Goal: Task Accomplishment & Management: Complete application form

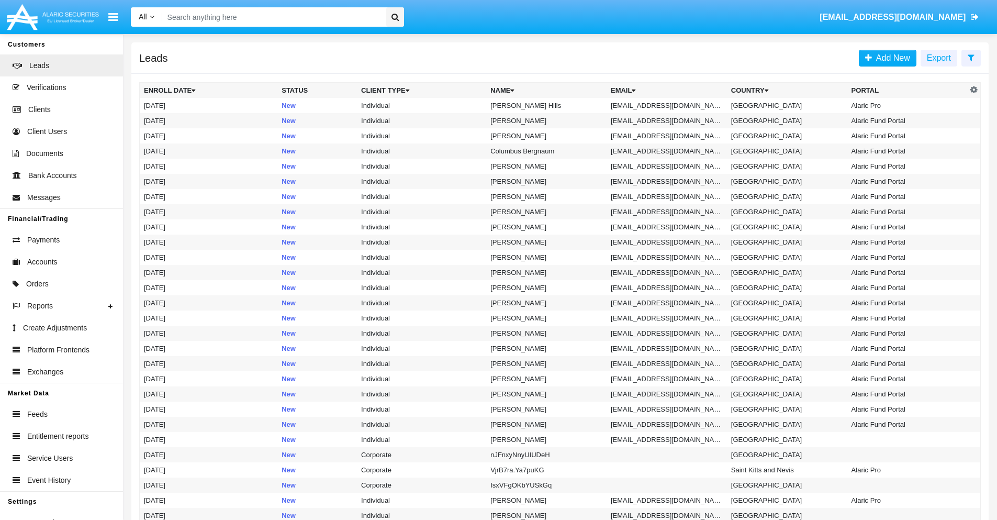
click at [971, 57] on icon at bounding box center [971, 57] width 7 height 8
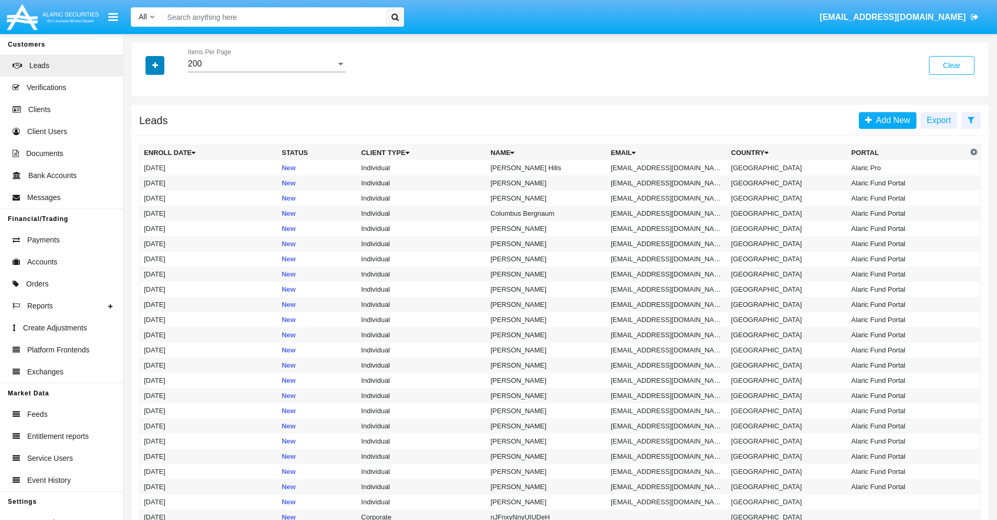
click at [155, 65] on icon "button" at bounding box center [155, 65] width 6 height 7
click at [163, 132] on span "Email" at bounding box center [162, 132] width 21 height 13
click at [144, 137] on input "Email" at bounding box center [143, 137] width 1 height 1
checkbox input "true"
click at [155, 65] on icon "button" at bounding box center [155, 65] width 6 height 7
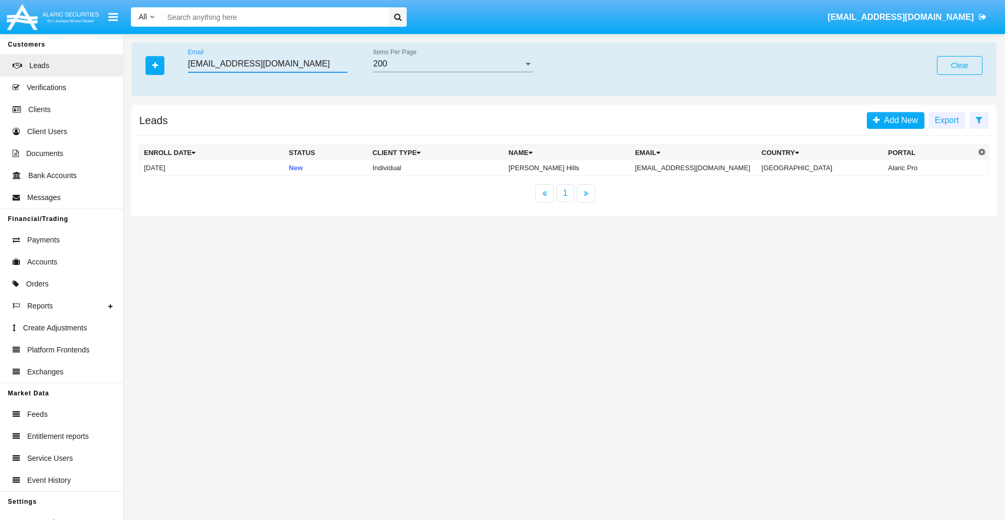
type input "[EMAIL_ADDRESS][DOMAIN_NAME]"
click at [702, 167] on td "[EMAIL_ADDRESS][DOMAIN_NAME]" at bounding box center [694, 168] width 127 height 16
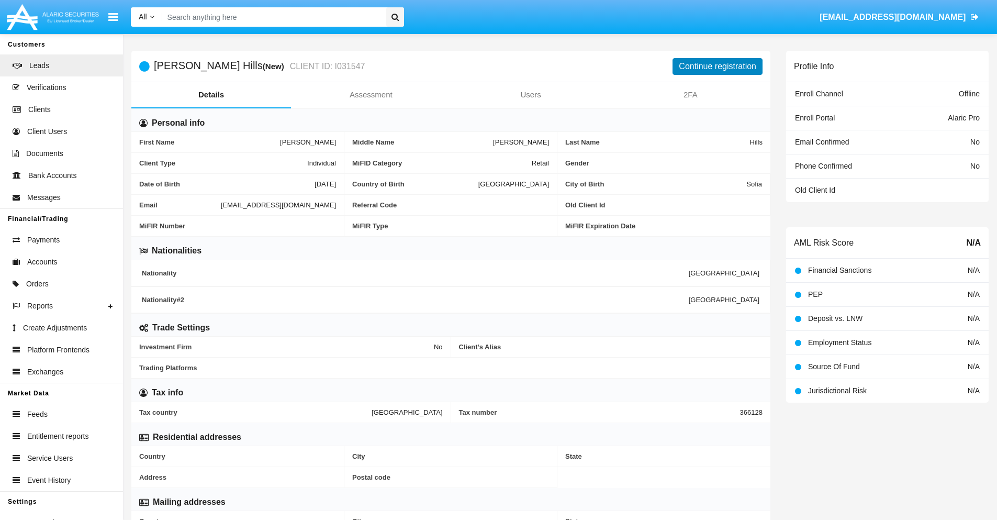
click at [718, 66] on button "Continue registration" at bounding box center [718, 66] width 90 height 17
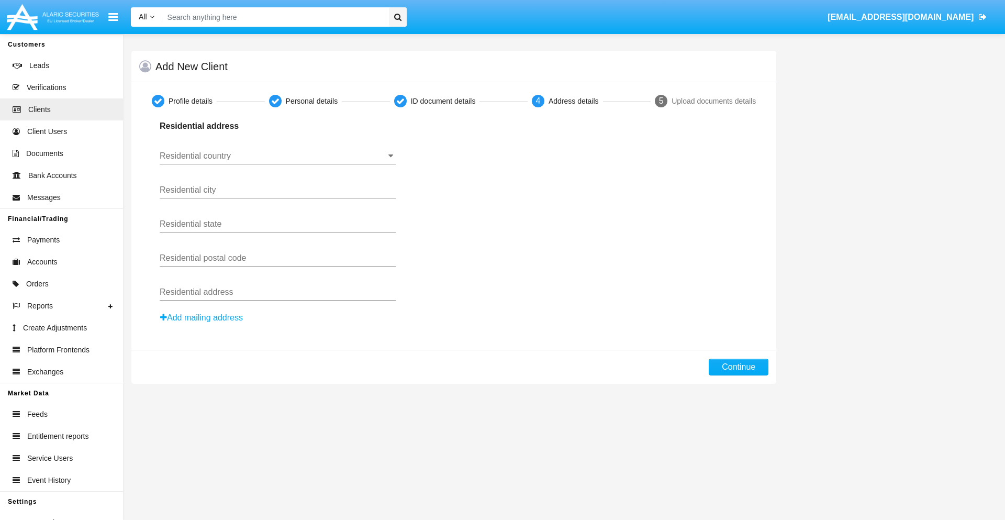
click at [277, 156] on input "Residential country" at bounding box center [278, 155] width 236 height 9
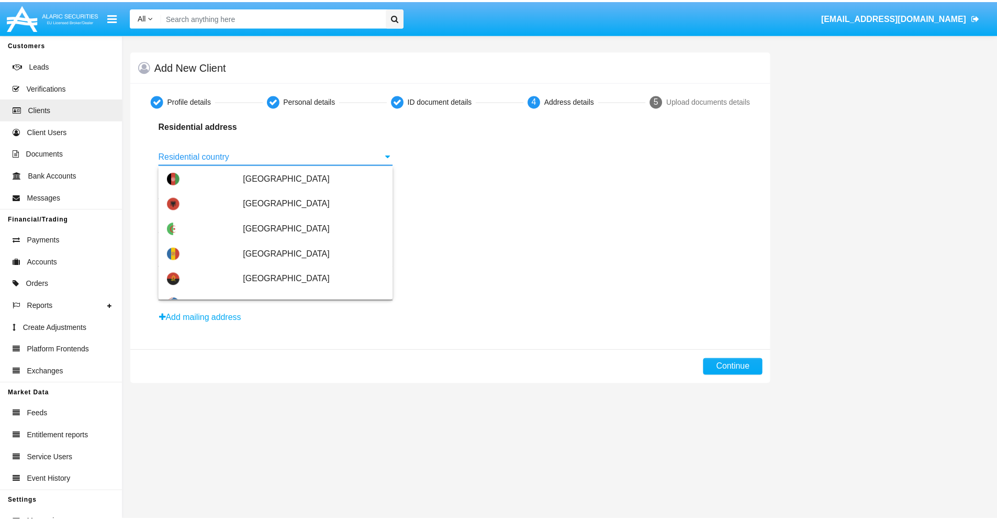
scroll to position [620, 0]
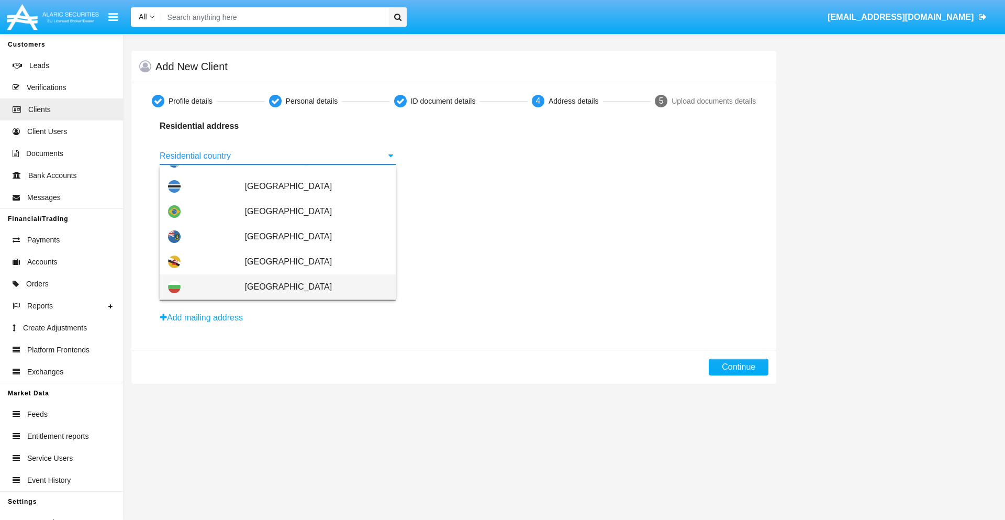
click at [310, 287] on span "[GEOGRAPHIC_DATA]" at bounding box center [316, 286] width 142 height 25
type input "[GEOGRAPHIC_DATA]"
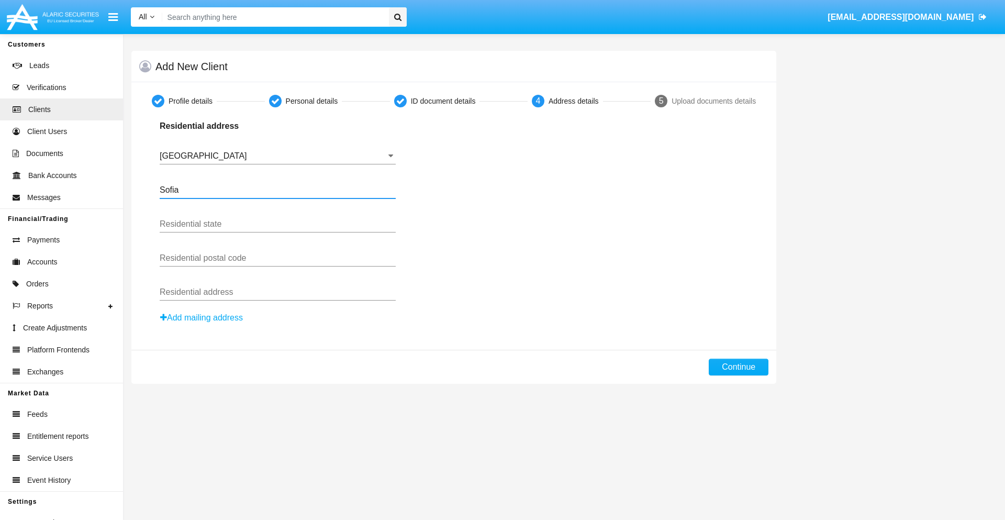
type input "Sofia"
type input "1000"
type input "[PERSON_NAME]"
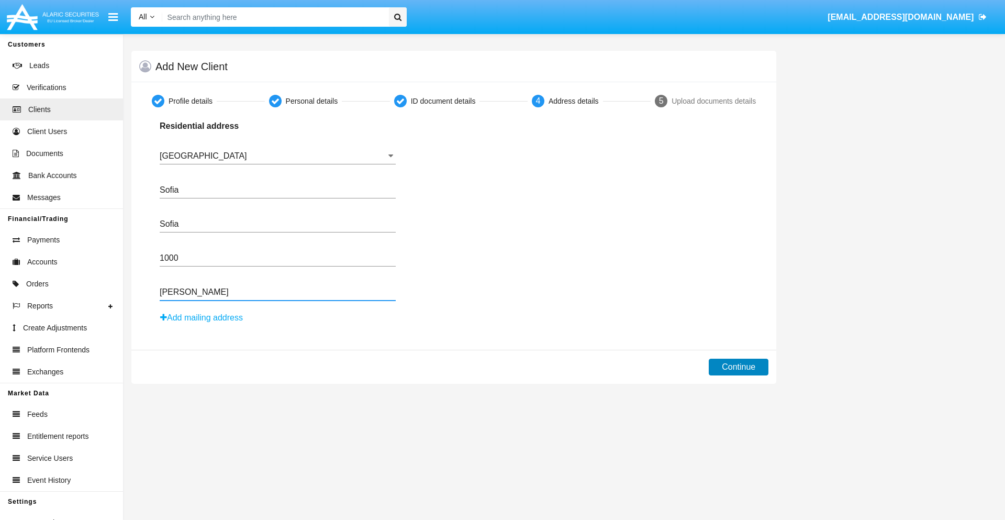
click at [738, 367] on button "Continue" at bounding box center [739, 367] width 60 height 17
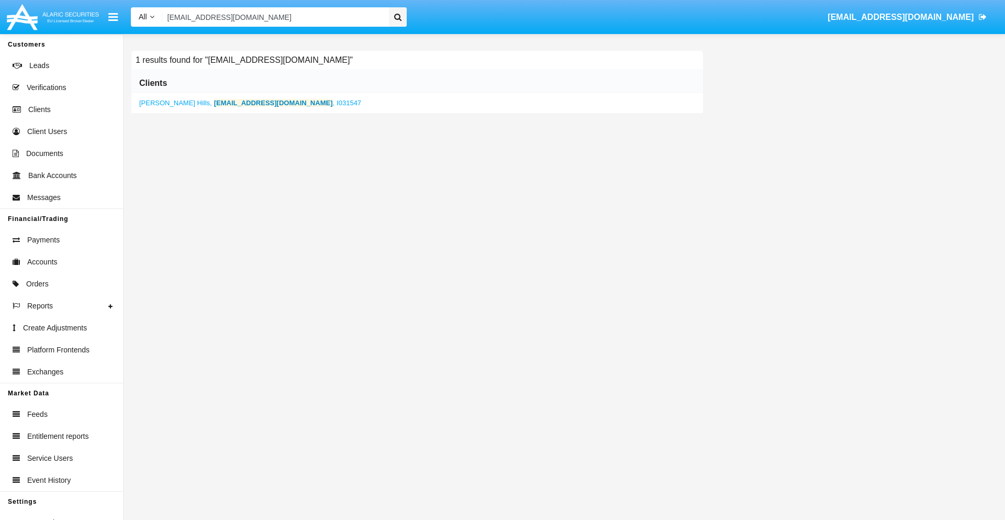
type input "[EMAIL_ADDRESS][DOMAIN_NAME]"
click at [229, 103] on b "[EMAIL_ADDRESS][DOMAIN_NAME]" at bounding box center [273, 103] width 119 height 8
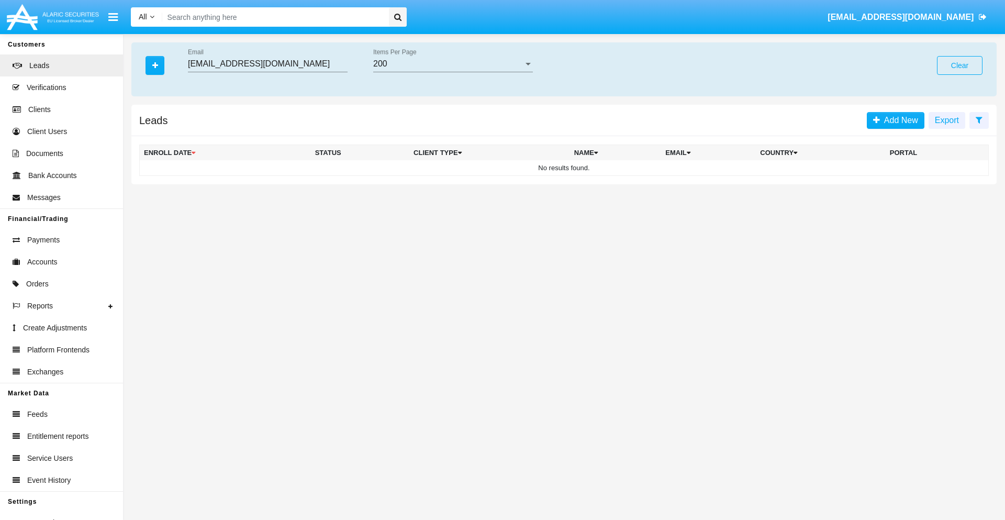
click at [959, 65] on button "Clear" at bounding box center [960, 65] width 46 height 19
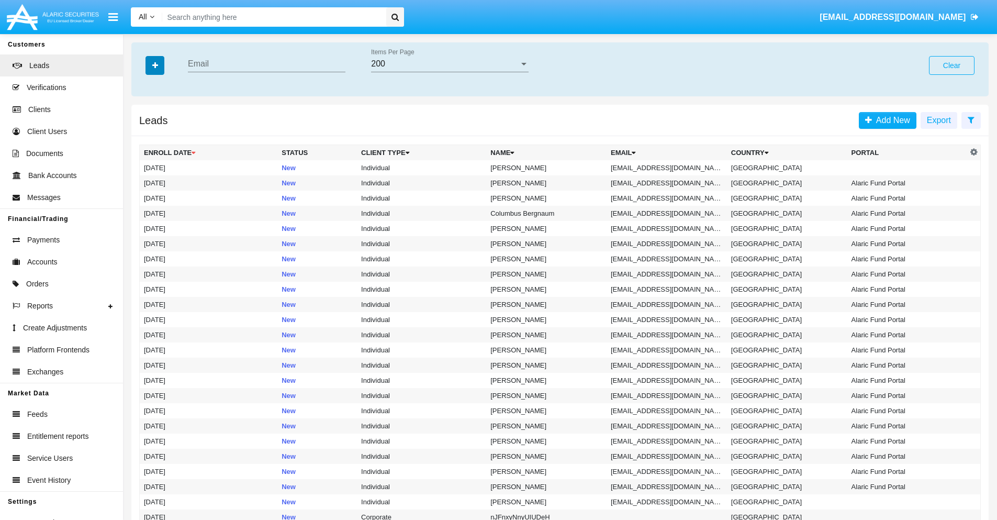
click at [155, 65] on icon "button" at bounding box center [155, 65] width 6 height 7
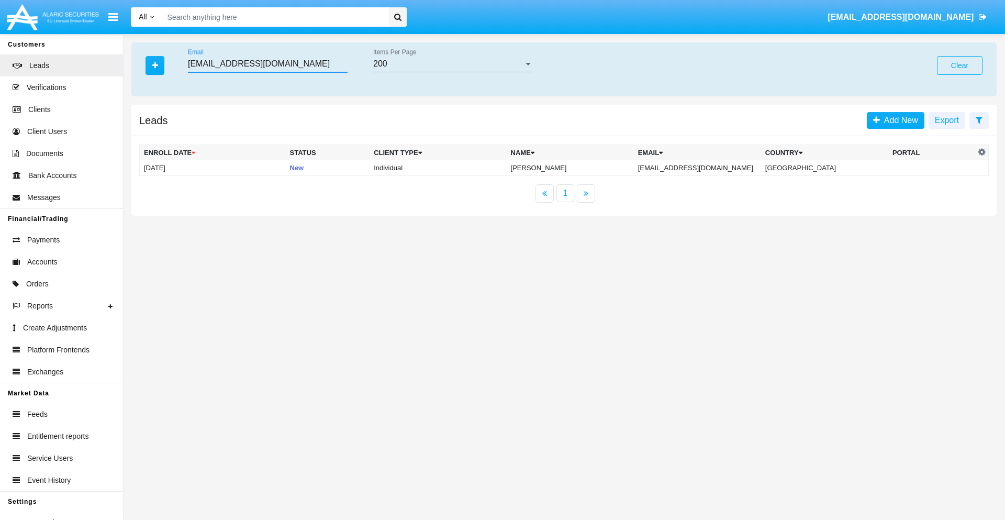
type input "o9uv11j@sc0s.rf7f.jp"
click at [703, 167] on td "o9uv11j@sc0s.rf7f.jp" at bounding box center [697, 168] width 127 height 16
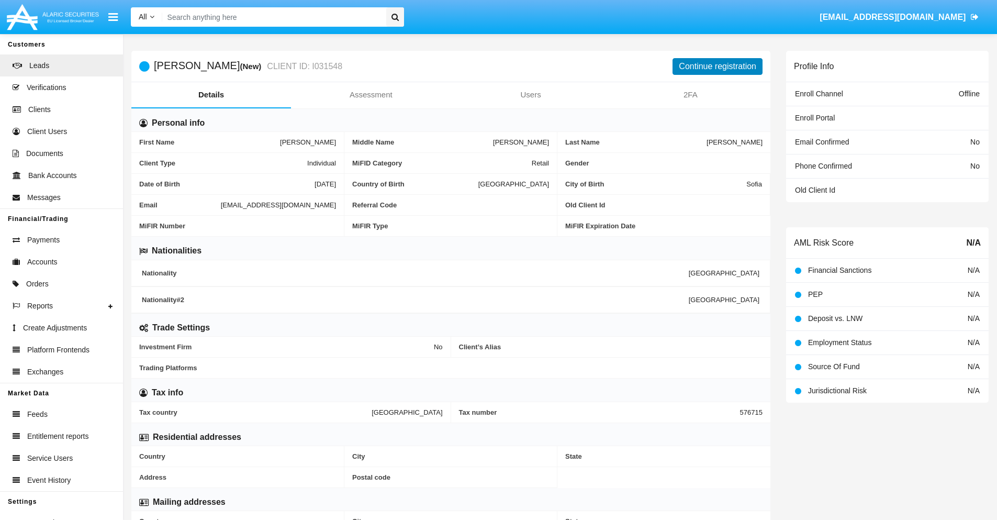
click at [718, 66] on button "Continue registration" at bounding box center [718, 66] width 90 height 17
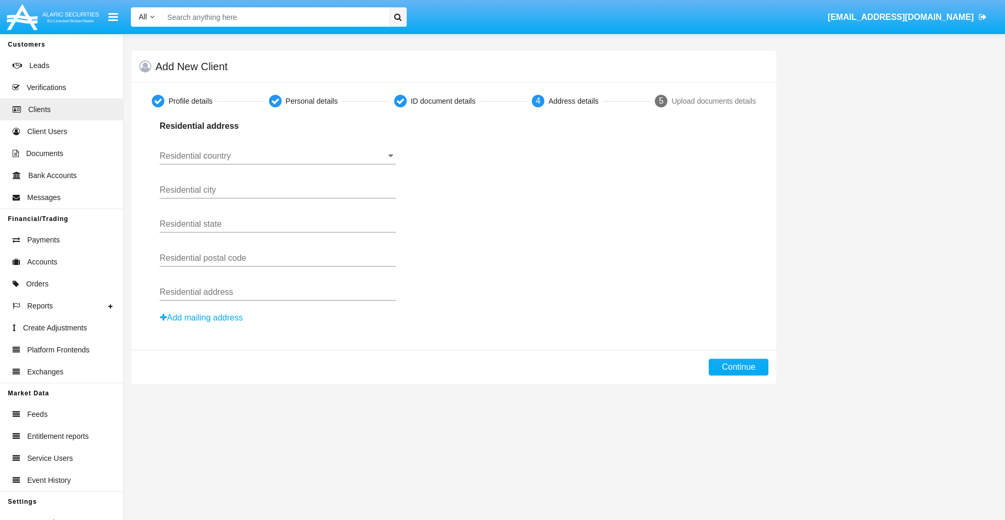
click at [202, 318] on button "Add mailing address" at bounding box center [202, 318] width 84 height 14
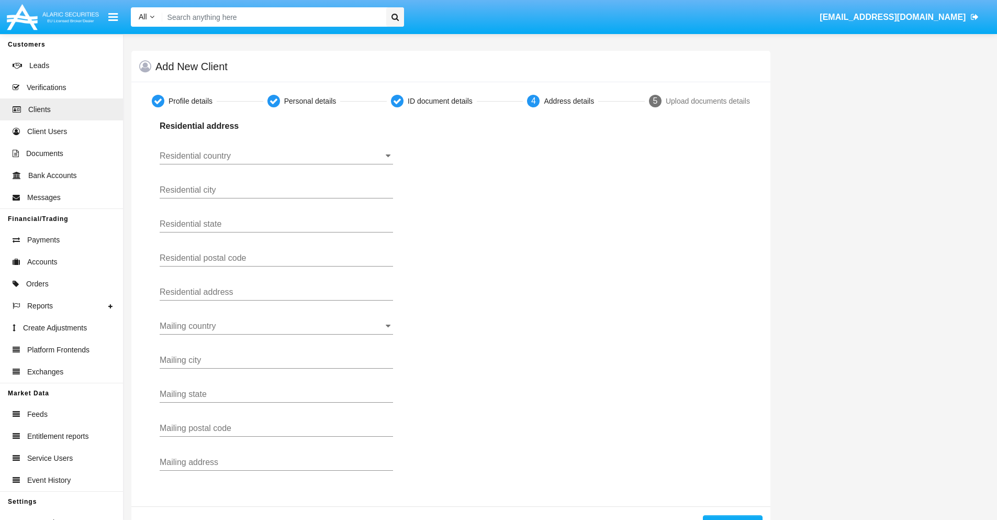
click at [276, 156] on input "Residential country" at bounding box center [276, 155] width 233 height 9
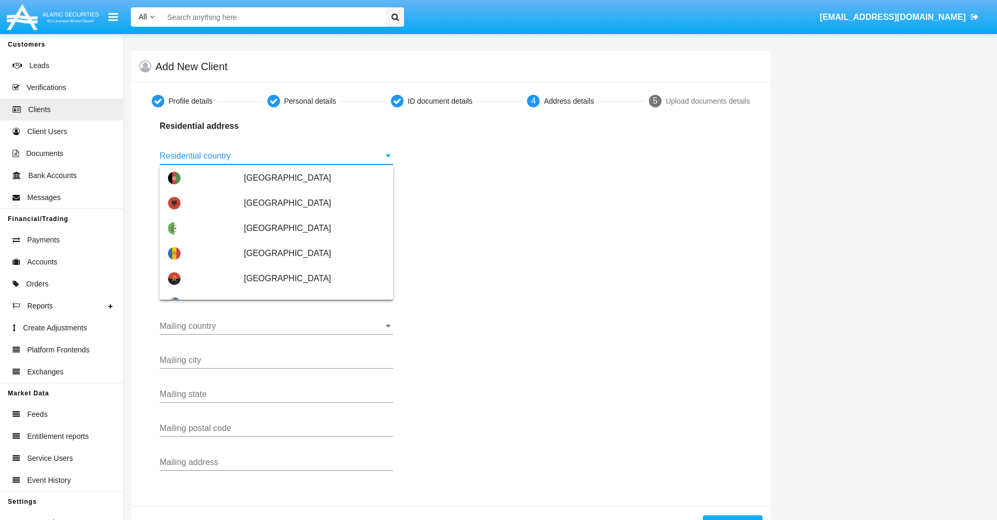
scroll to position [620, 0]
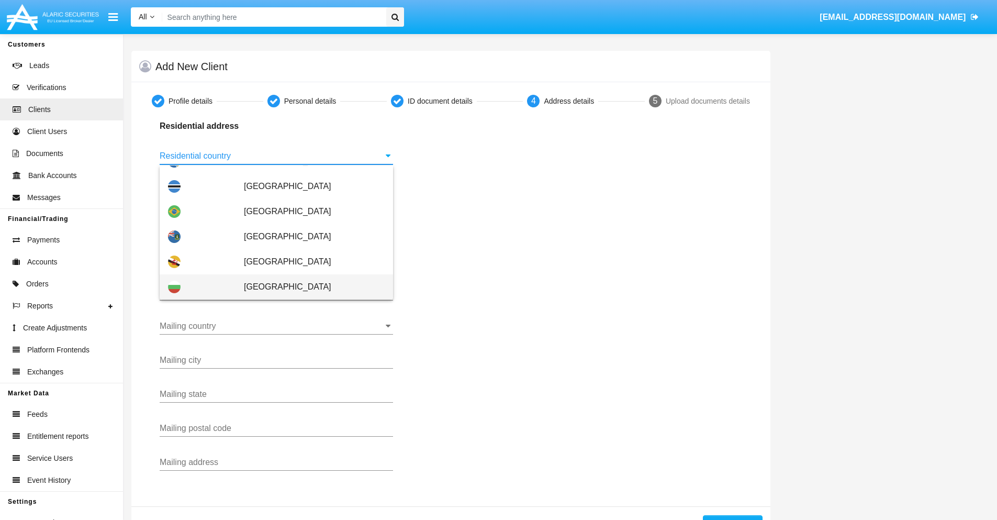
click at [309, 287] on span "[GEOGRAPHIC_DATA]" at bounding box center [314, 286] width 141 height 25
type input "[GEOGRAPHIC_DATA]"
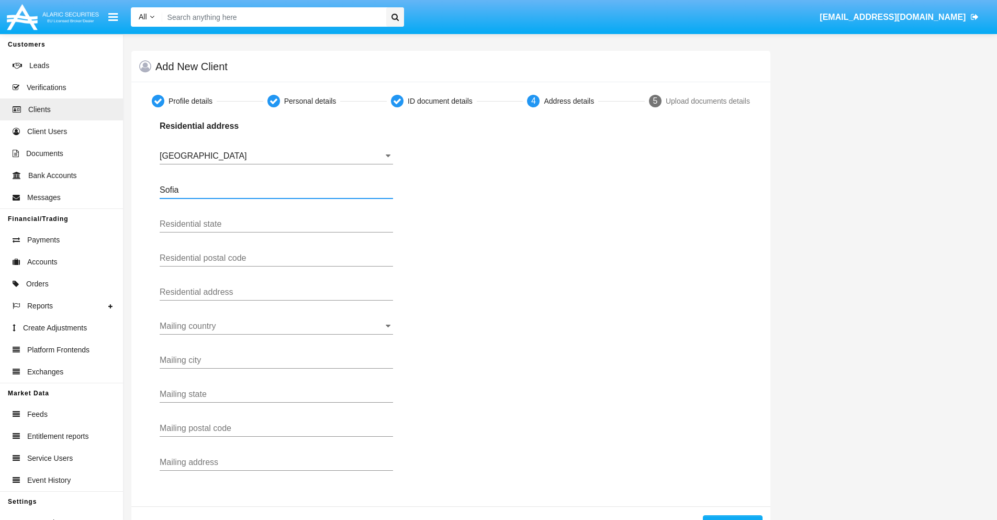
type input "Sofia"
type input "1000"
type input "[PERSON_NAME]"
click at [276, 326] on input "Mailing country" at bounding box center [276, 325] width 233 height 9
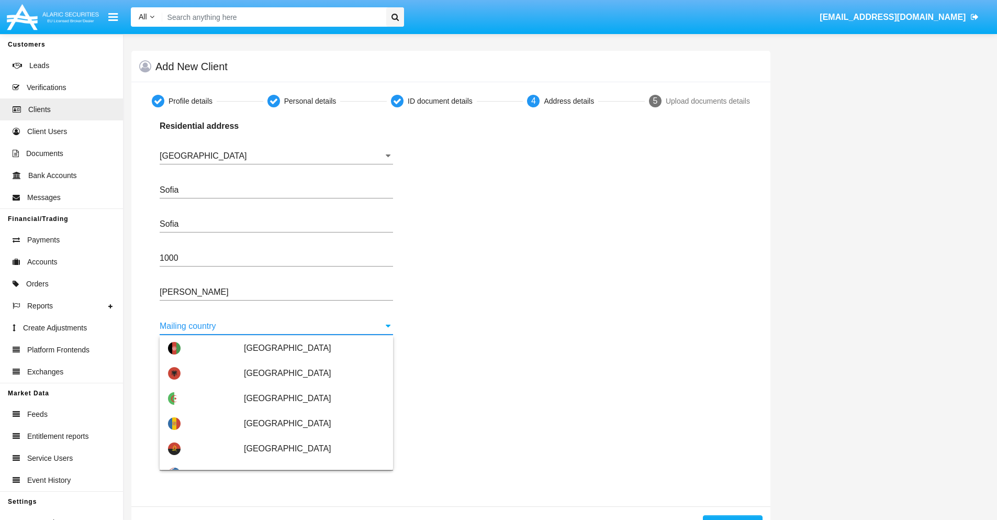
scroll to position [67, 0]
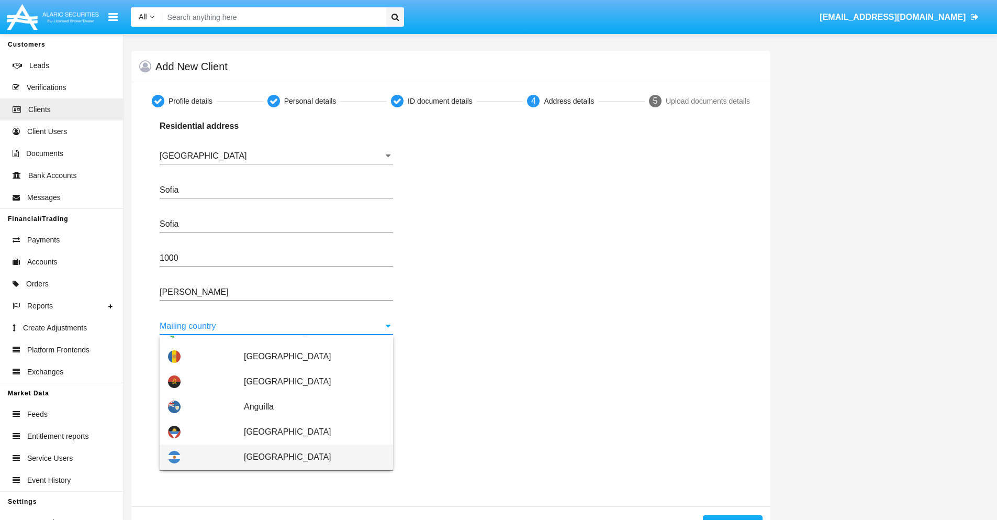
click at [309, 457] on span "Argentina" at bounding box center [314, 456] width 141 height 25
type input "Argentina"
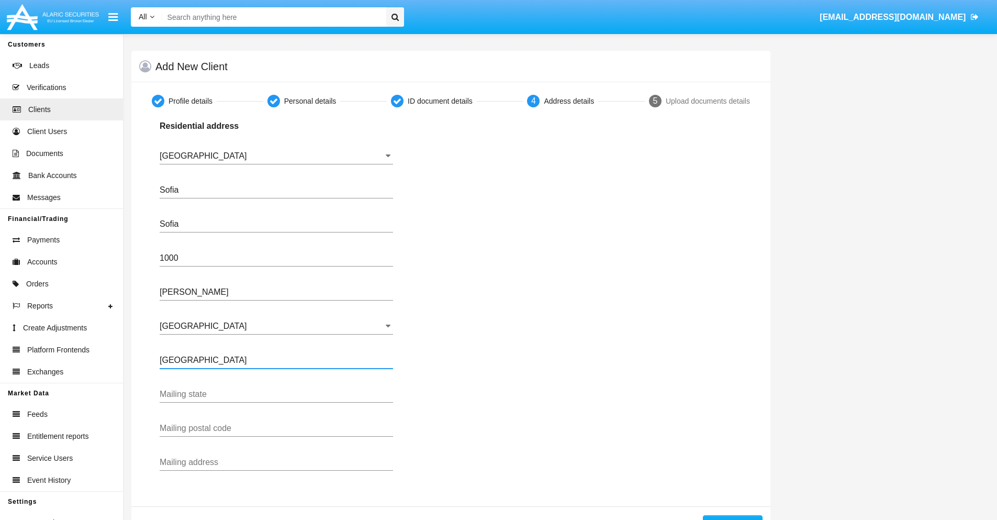
type input "Buenos Aires"
type input "7777"
type input "Test Mail Address"
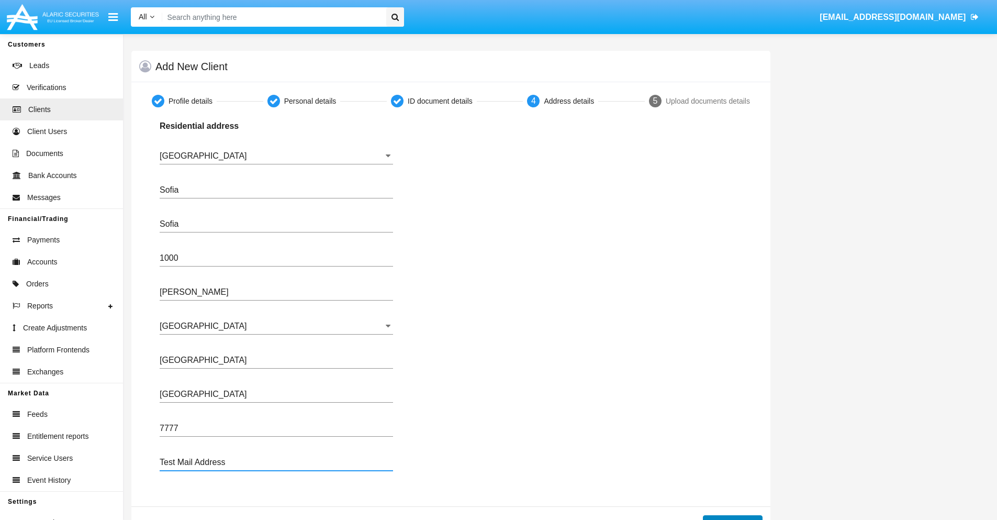
click at [732, 517] on button "Continue" at bounding box center [733, 523] width 60 height 17
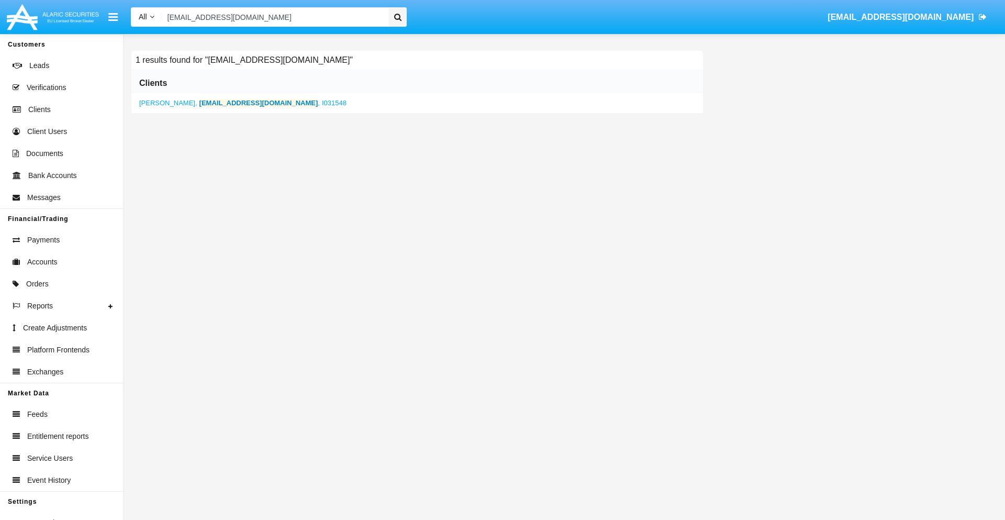
type input "o9uv11j@sc0s.rf7f.jp"
click at [214, 103] on b "o9uv11j@sc0s.rf7f.jp" at bounding box center [258, 103] width 119 height 8
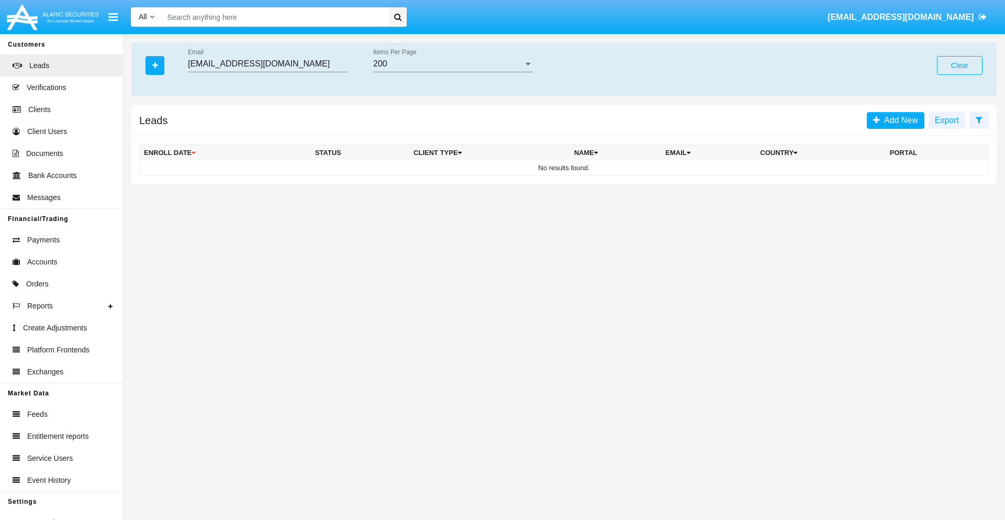
click at [959, 65] on button "Clear" at bounding box center [960, 65] width 46 height 19
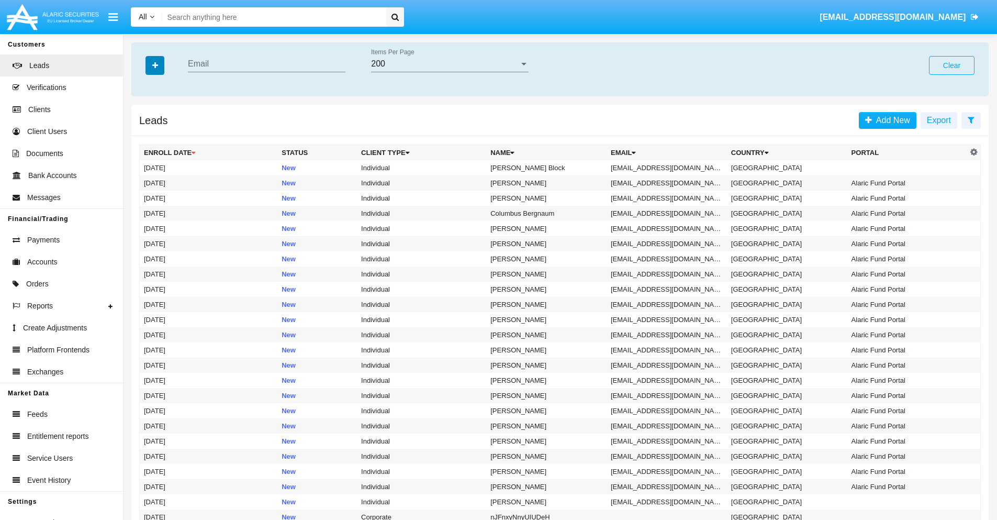
click at [155, 65] on icon "button" at bounding box center [155, 65] width 6 height 7
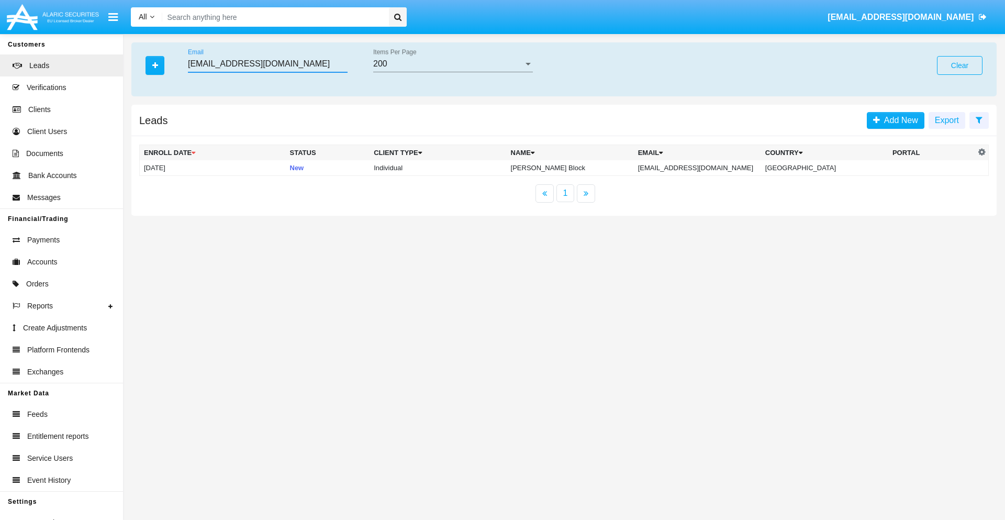
type input "s0o4_mf@5x.wo9i.ph"
click at [703, 167] on td "s0o4_mf@5x.wo9i.ph" at bounding box center [697, 168] width 127 height 16
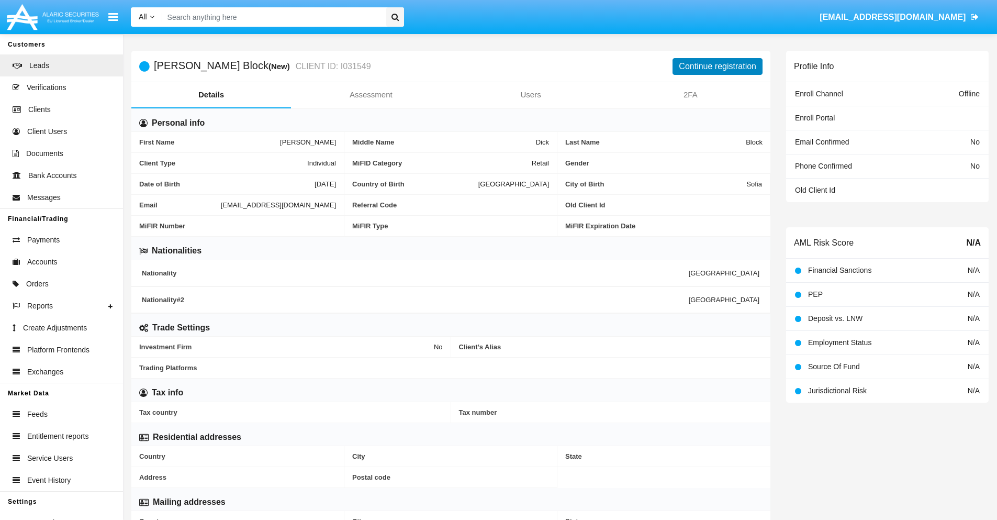
click at [718, 66] on button "Continue registration" at bounding box center [718, 66] width 90 height 17
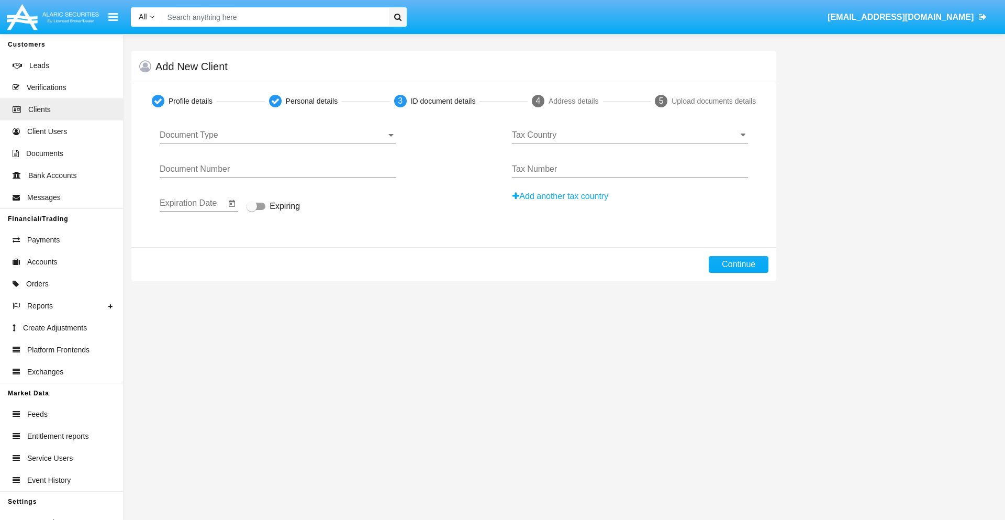
click at [277, 135] on span "Document Type" at bounding box center [273, 134] width 227 height 9
click at [277, 143] on span "Passport" at bounding box center [278, 142] width 236 height 25
type input "DaEPMIQBwhrhtNV"
click at [273, 207] on span "Expiring" at bounding box center [285, 206] width 30 height 13
click at [252, 210] on input "Expiring" at bounding box center [251, 210] width 1 height 1
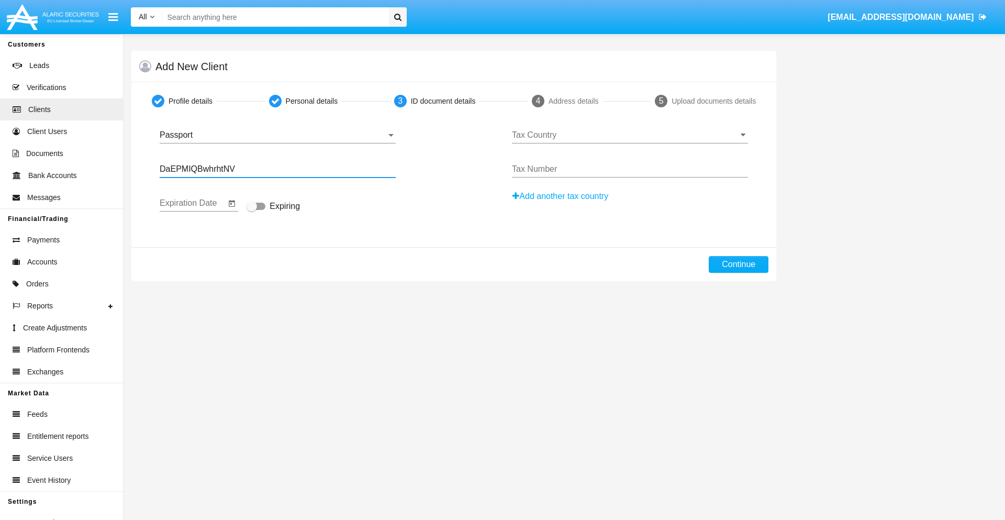
checkbox input "true"
click at [630, 135] on input "Tax Country" at bounding box center [630, 134] width 236 height 9
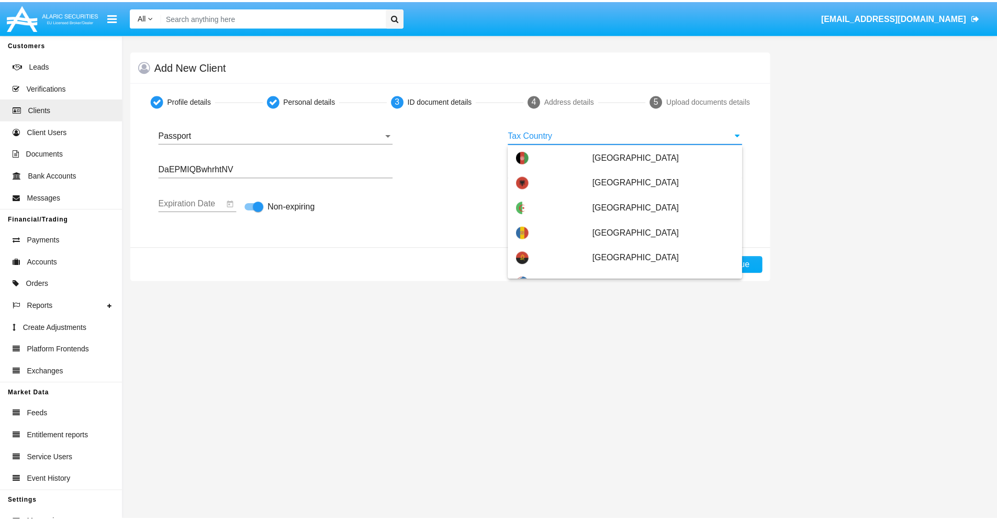
scroll to position [3634, 0]
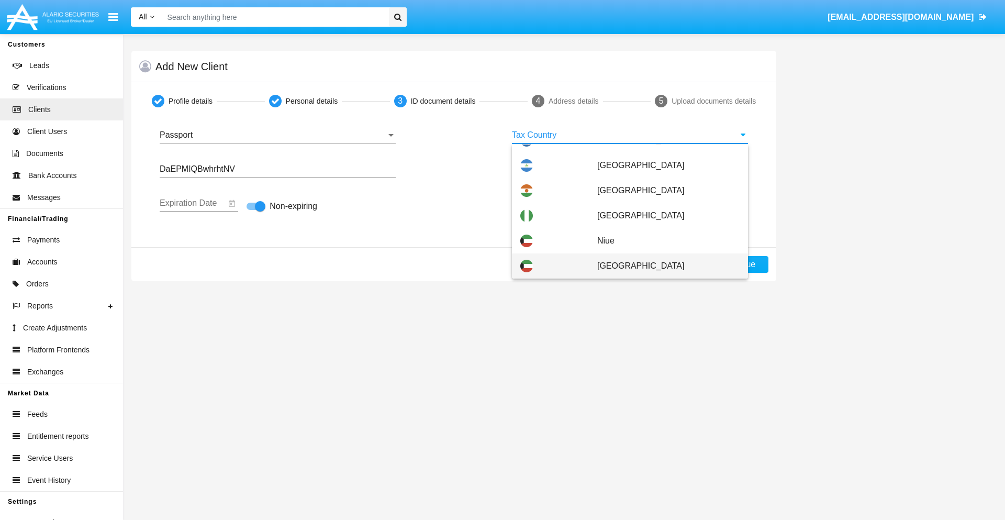
click at [663, 266] on span "Norfolk Island" at bounding box center [668, 265] width 142 height 25
type input "Norfolk Island"
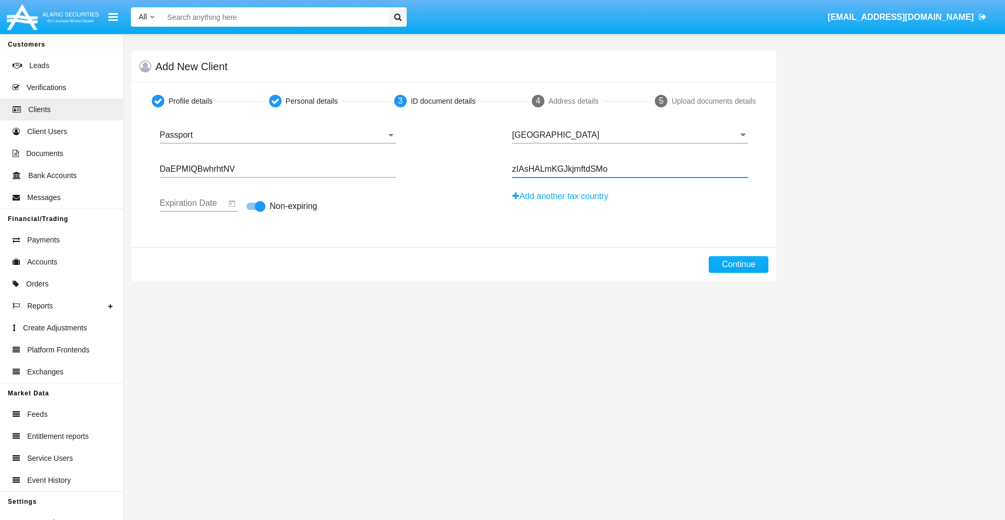
type input "zIAsHALmKGJkjmftdSMo"
click at [738, 264] on button "Continue" at bounding box center [739, 264] width 60 height 17
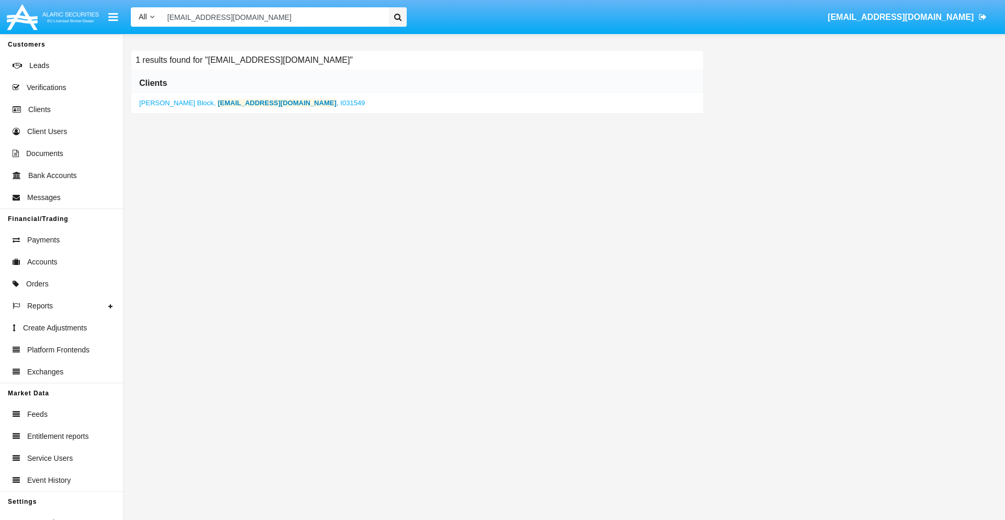
type input "s0o4_mf@5x.wo9i.ph"
click at [218, 103] on b "s0o4_mf@5x.wo9i.ph" at bounding box center [277, 103] width 119 height 8
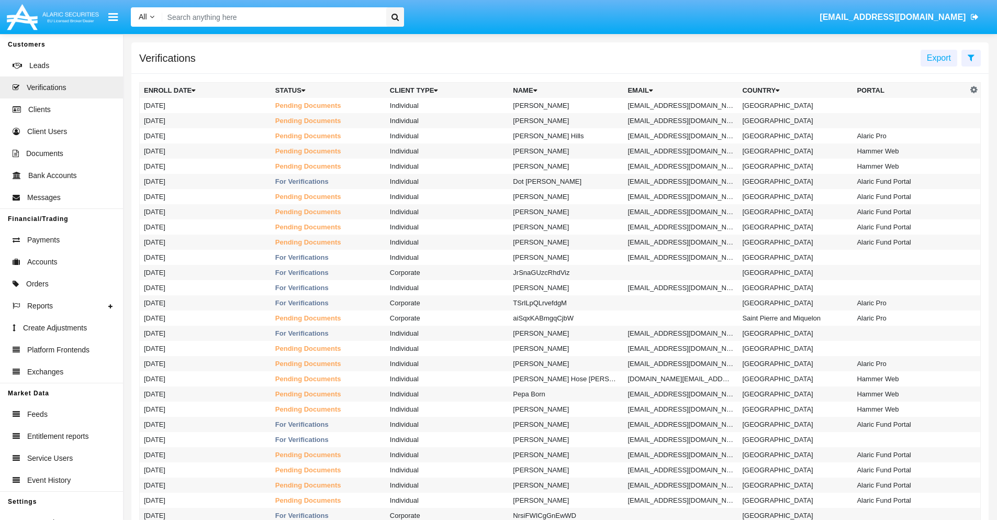
click at [971, 57] on icon at bounding box center [971, 57] width 7 height 8
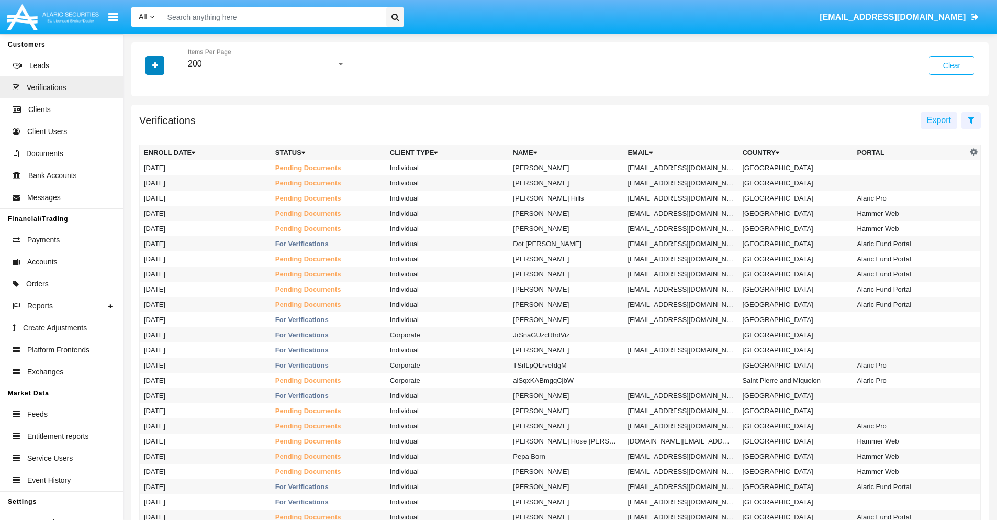
click at [155, 65] on icon "button" at bounding box center [155, 65] width 6 height 7
click at [163, 148] on span "Email" at bounding box center [162, 147] width 21 height 13
click at [144, 152] on input "Email" at bounding box center [143, 152] width 1 height 1
checkbox input "true"
click at [155, 65] on icon "button" at bounding box center [155, 65] width 6 height 7
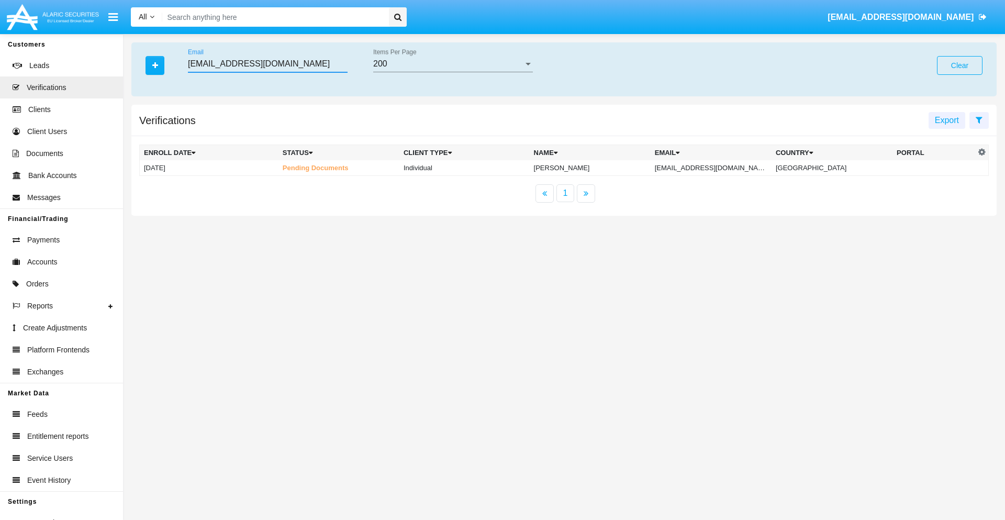
type input "[EMAIL_ADDRESS][DOMAIN_NAME]"
click at [722, 167] on td "[EMAIL_ADDRESS][DOMAIN_NAME]" at bounding box center [711, 168] width 121 height 16
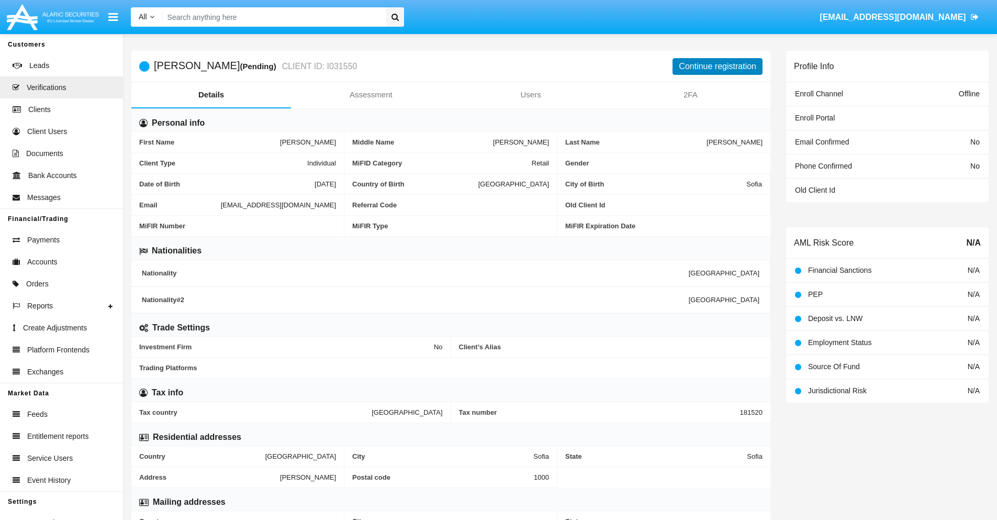
click at [718, 66] on button "Continue registration" at bounding box center [718, 66] width 90 height 17
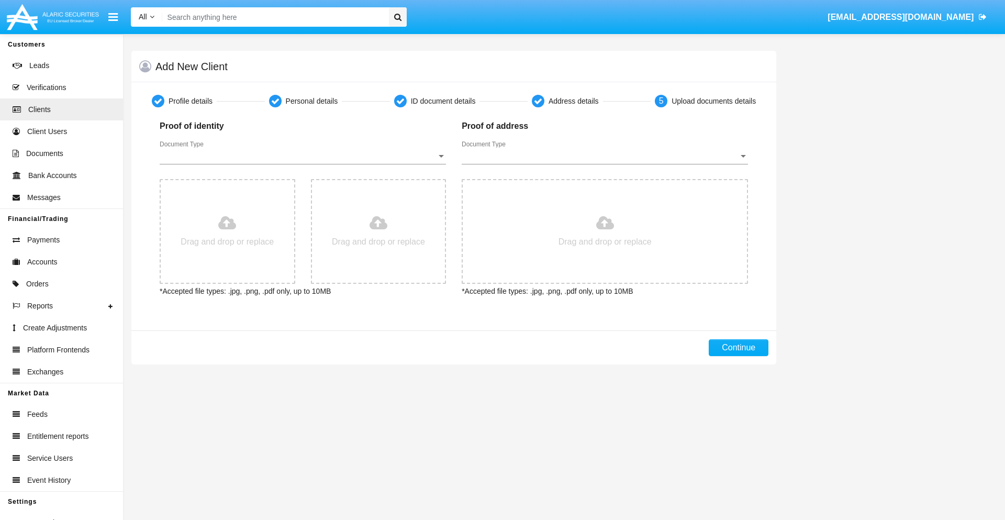
click at [303, 156] on span "Document Type" at bounding box center [298, 155] width 277 height 9
click at [303, 164] on span "Passport" at bounding box center [303, 163] width 286 height 25
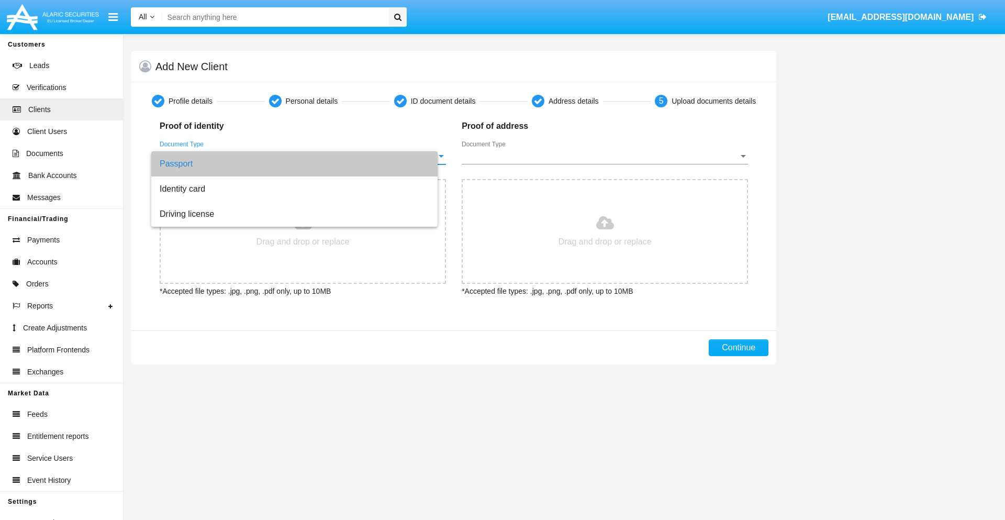
type input "C:\fakepath\passport.png"
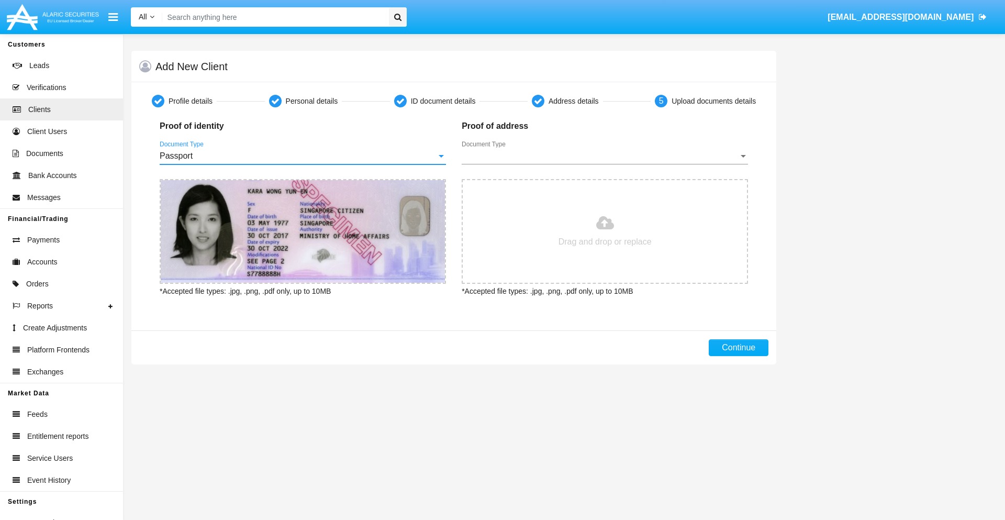
click at [605, 156] on span "Document Type" at bounding box center [600, 155] width 277 height 9
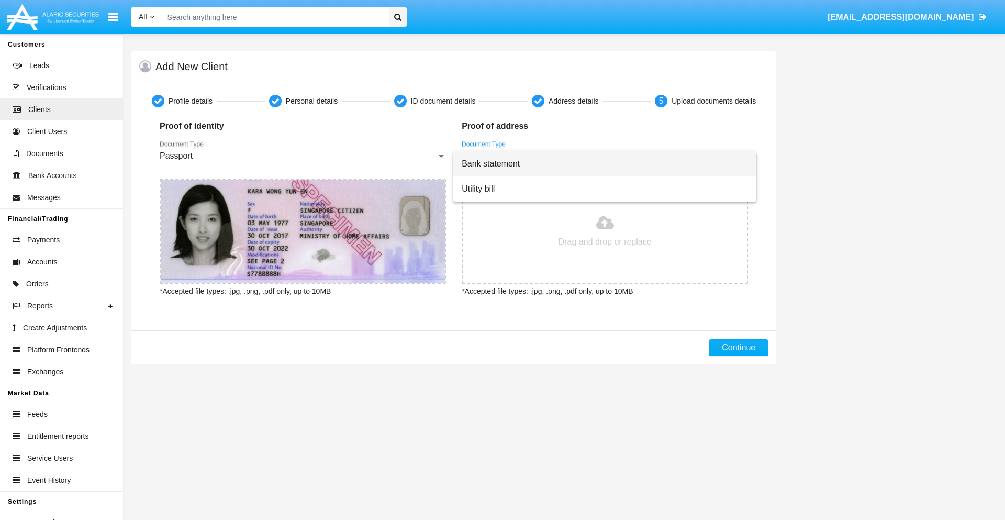
click at [605, 164] on span "Bank statement" at bounding box center [605, 163] width 286 height 25
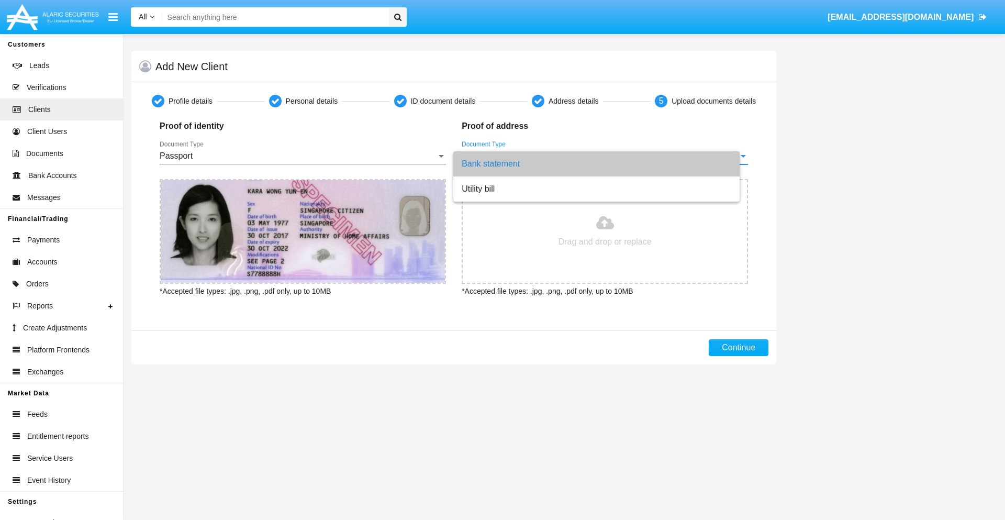
type input "C:\fakepath\bank-statement.png"
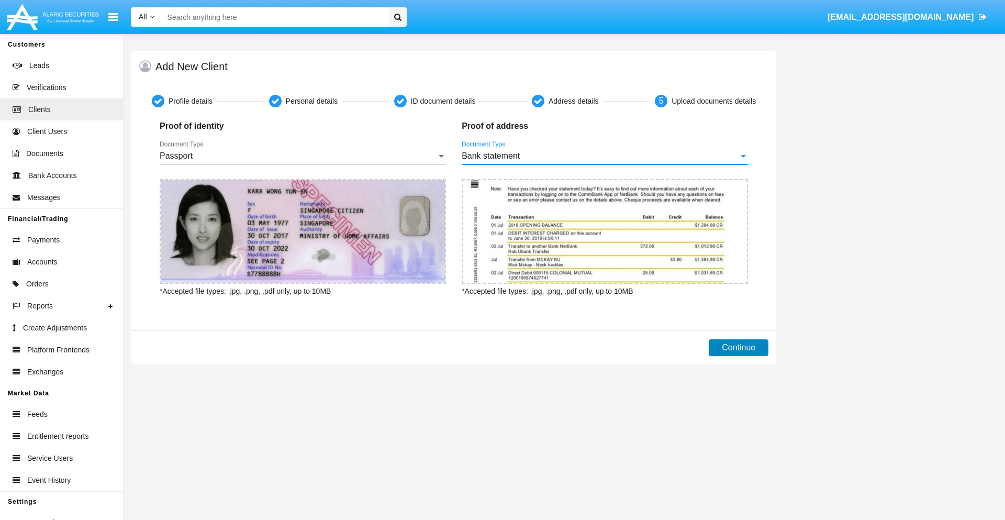
click at [738, 348] on button "Continue" at bounding box center [739, 347] width 60 height 17
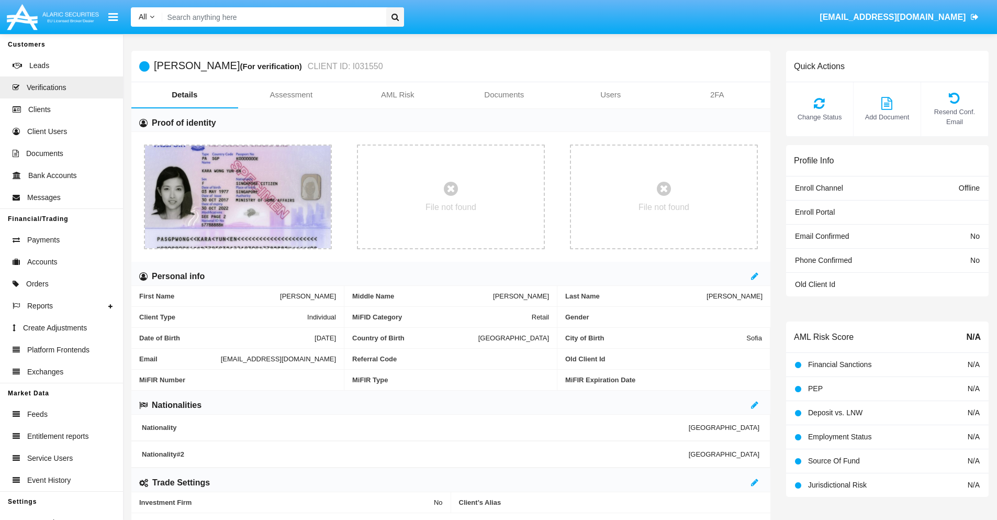
click at [504, 95] on link "Documents" at bounding box center [504, 94] width 107 height 25
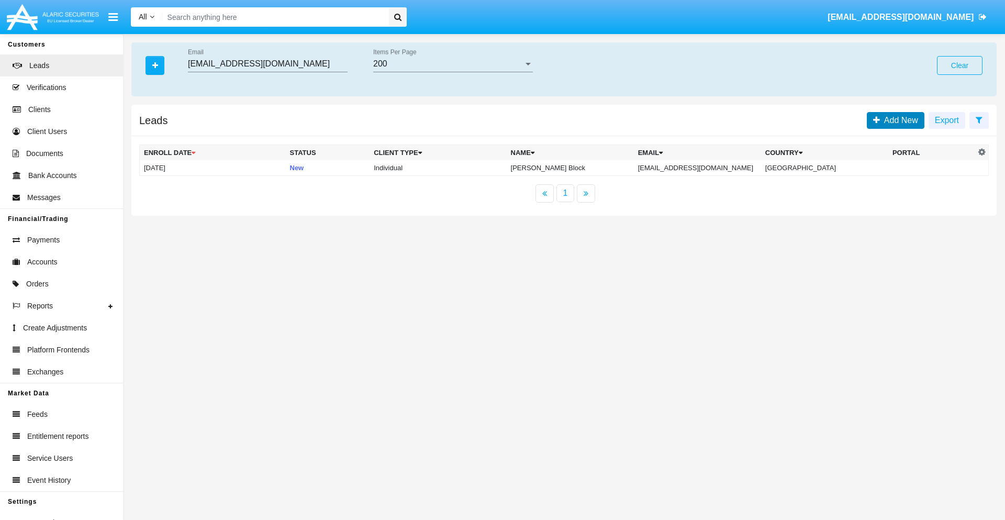
click at [899, 120] on span "Add New" at bounding box center [899, 120] width 38 height 9
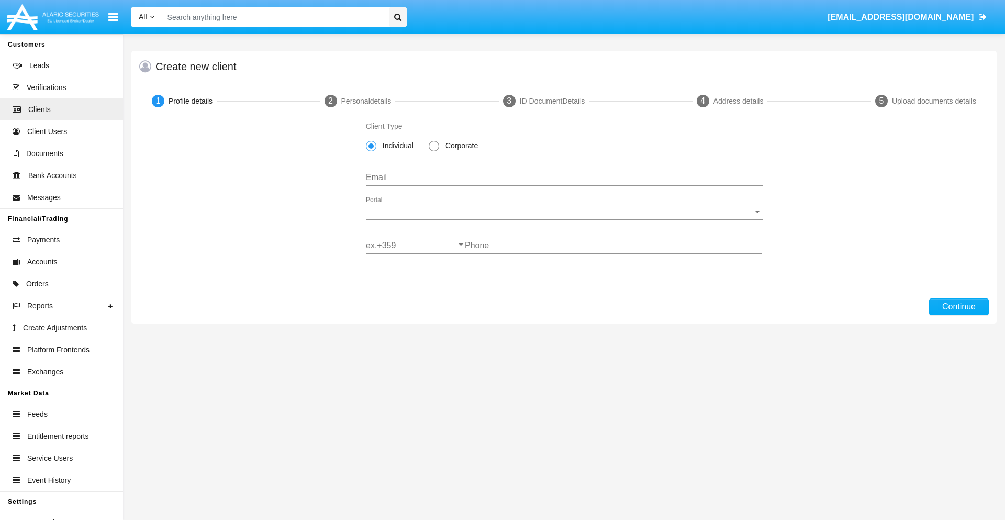
click at [396, 146] on span "Individual" at bounding box center [396, 145] width 40 height 11
click at [371, 151] on input "Individual" at bounding box center [371, 151] width 1 height 1
type input "[EMAIL_ADDRESS][DOMAIN_NAME]"
click at [564, 211] on span "Portal" at bounding box center [559, 211] width 387 height 9
click at [560, 219] on span "Alaric Pro" at bounding box center [564, 219] width 397 height 25
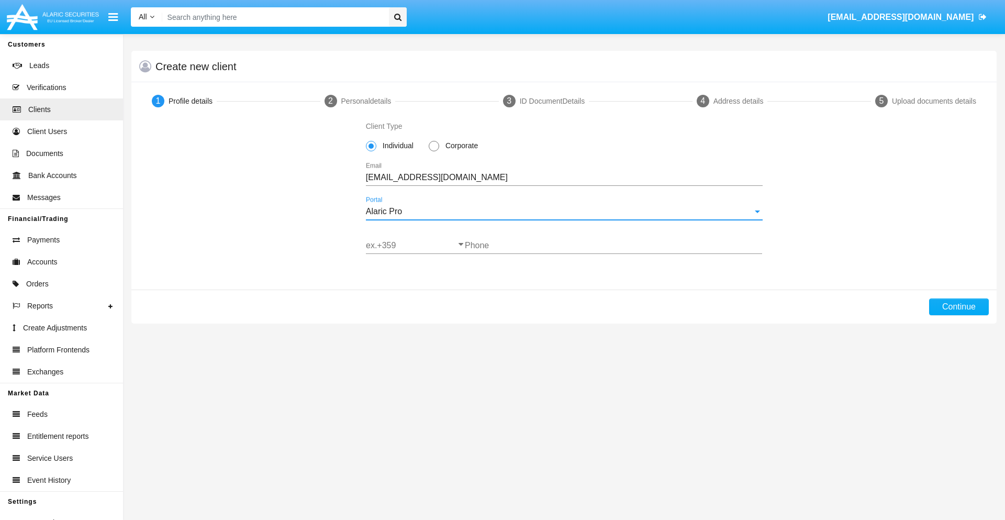
click at [415, 245] on input "ex.+359" at bounding box center [415, 245] width 99 height 9
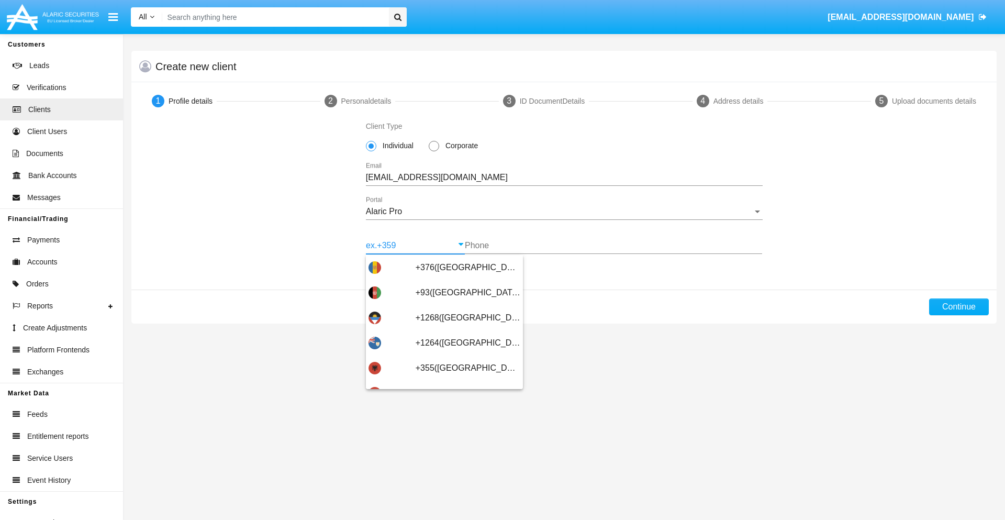
type input "+359([GEOGRAPHIC_DATA])"
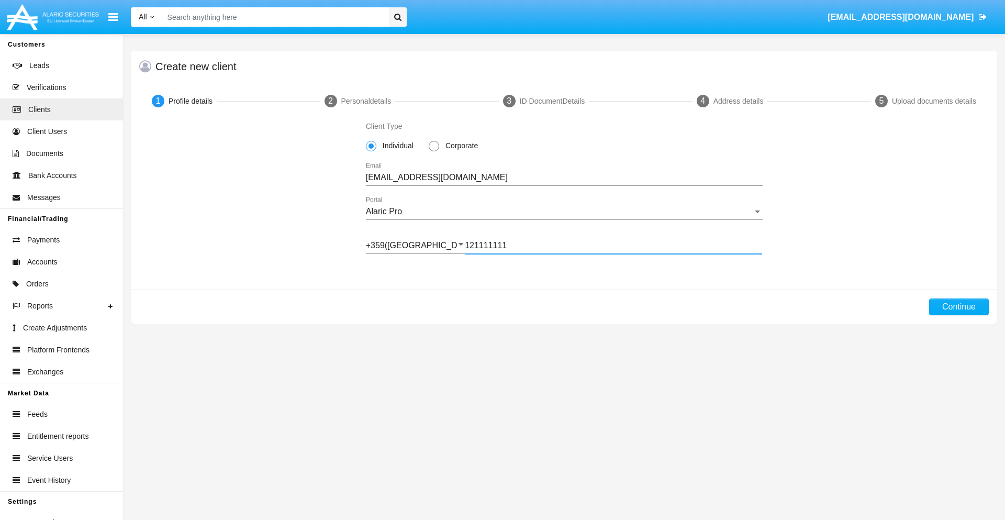
type input "121111111"
click at [958, 307] on button "Continue" at bounding box center [959, 306] width 60 height 17
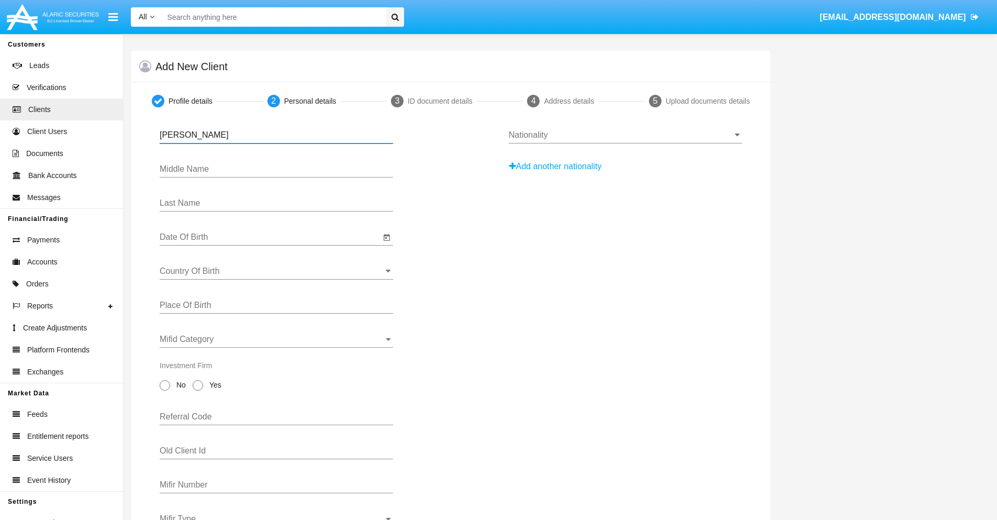
type input "[PERSON_NAME]"
click at [270, 237] on input "Date Of Birth" at bounding box center [270, 236] width 221 height 9
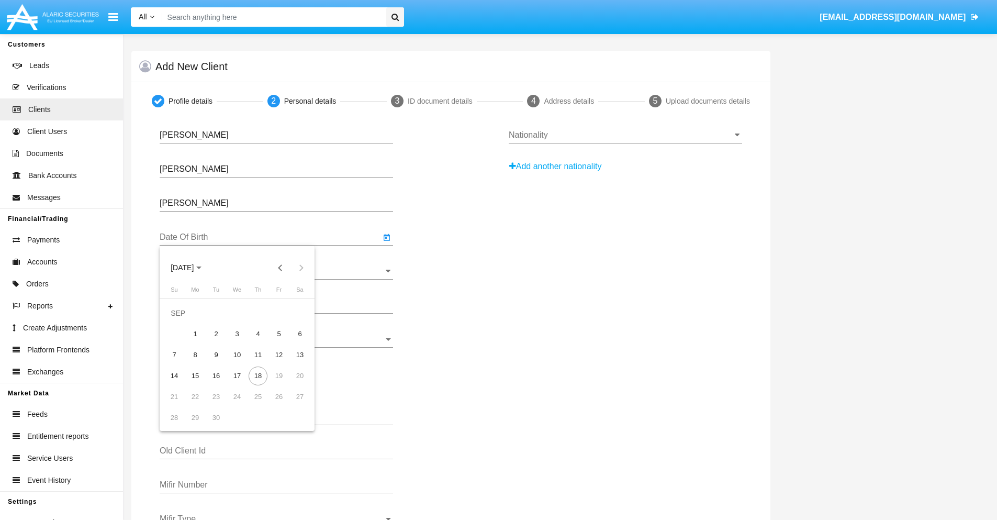
click at [191, 267] on span "[DATE]" at bounding box center [182, 268] width 23 height 8
click at [280, 267] on button "Previous 20 years" at bounding box center [280, 267] width 21 height 21
click at [255, 405] on div "2000" at bounding box center [255, 404] width 33 height 19
click at [182, 321] on div "JAN" at bounding box center [182, 320] width 33 height 19
click at [300, 312] on div "1" at bounding box center [299, 313] width 19 height 19
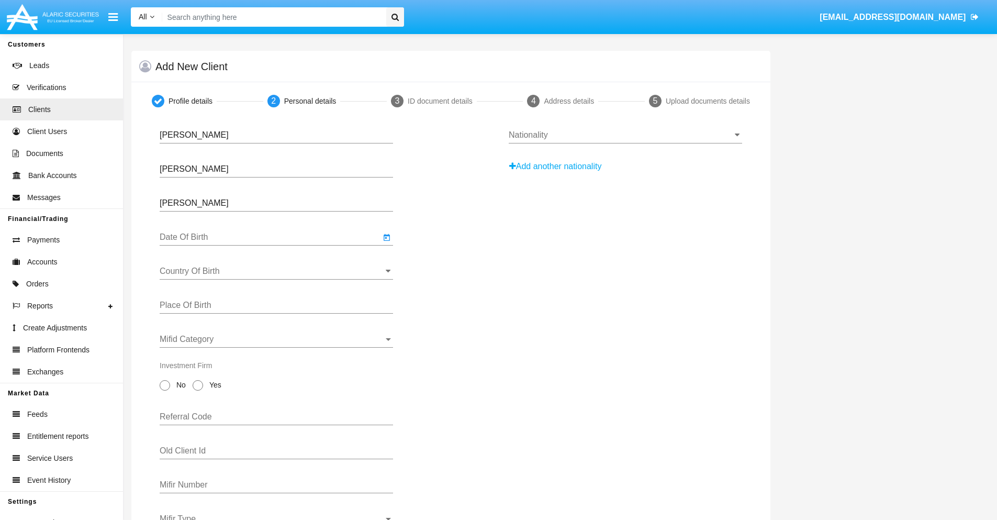
type input "[DATE]"
click at [276, 271] on input "Country Of Birth" at bounding box center [276, 270] width 233 height 9
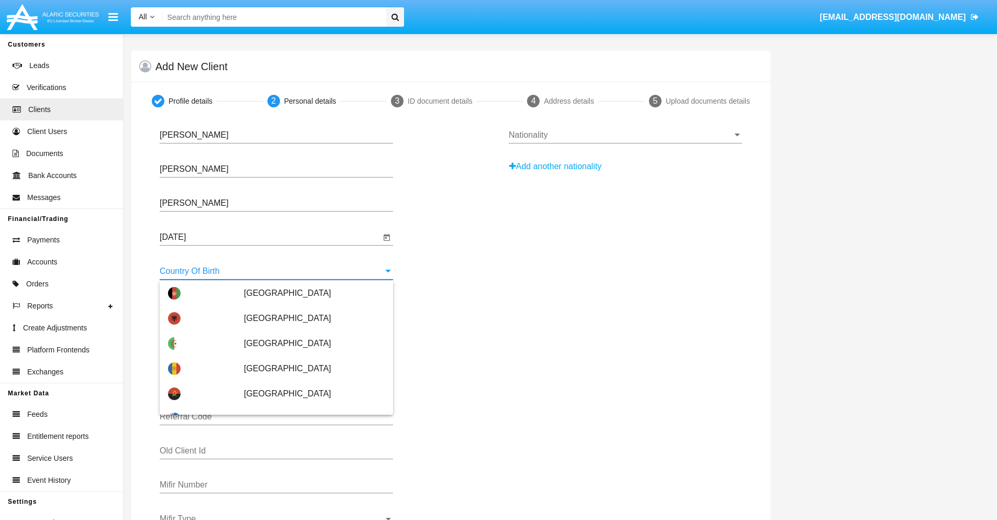
scroll to position [1826, 0]
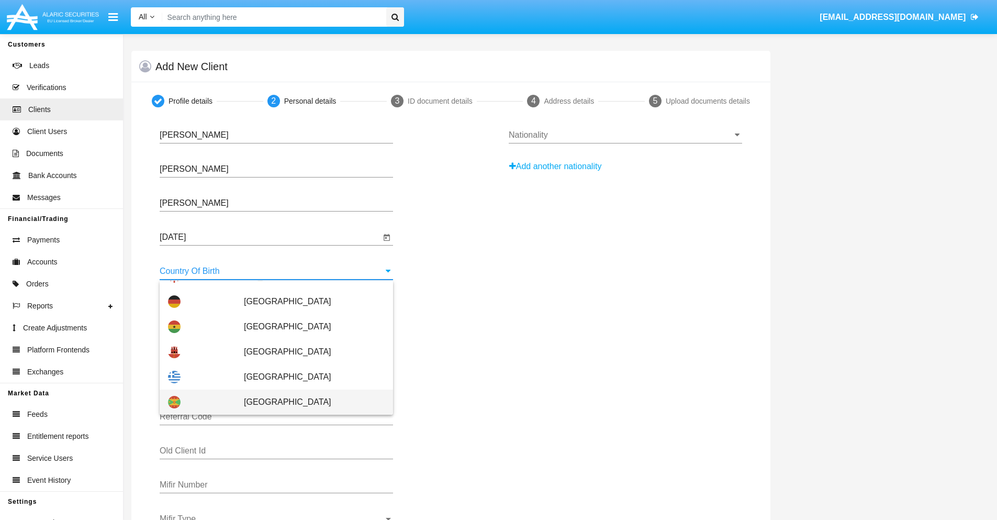
click at [309, 402] on span "[GEOGRAPHIC_DATA]" at bounding box center [314, 401] width 141 height 25
type input "[GEOGRAPHIC_DATA]"
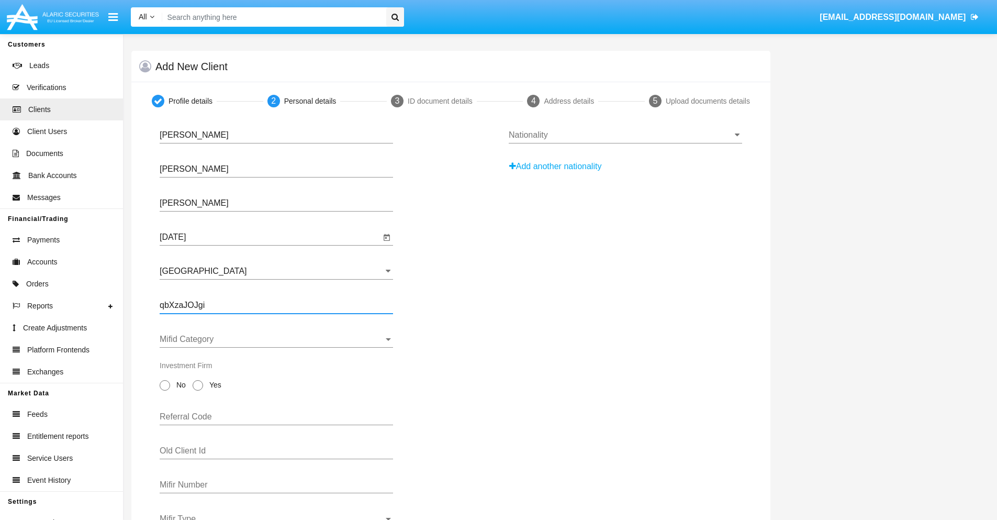
type input "qbXzaJOJgi"
click at [276, 339] on span "Mifid Category" at bounding box center [272, 338] width 224 height 9
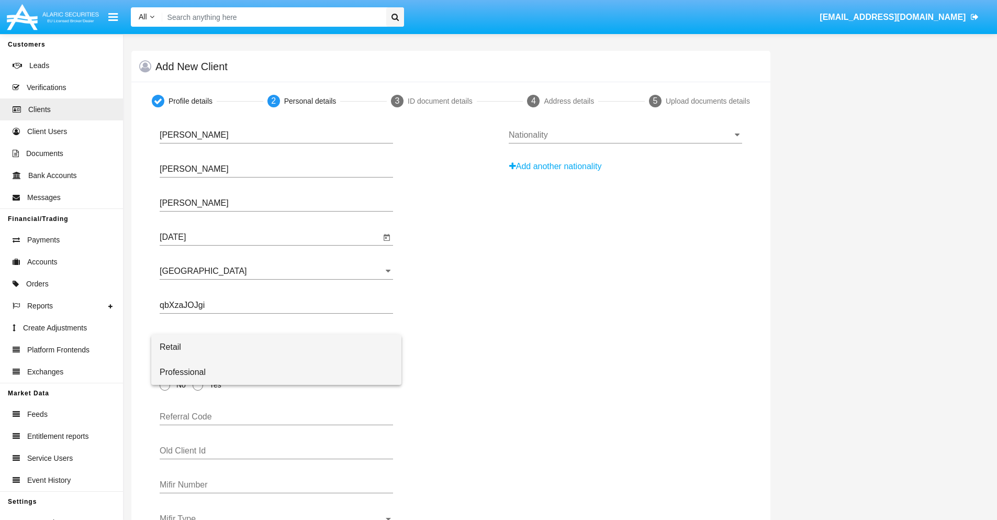
click at [276, 372] on span "Professional" at bounding box center [276, 372] width 233 height 25
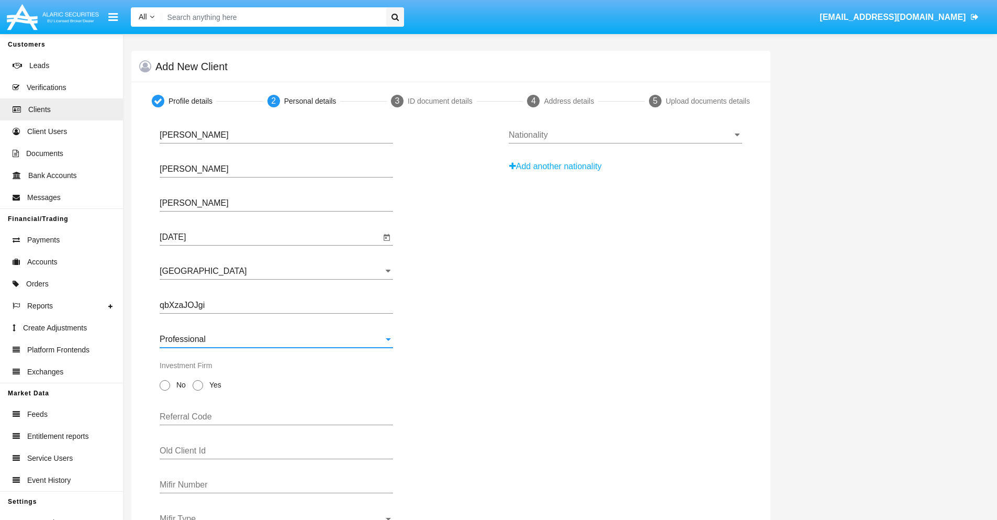
click at [179, 385] on span "No" at bounding box center [179, 384] width 18 height 11
click at [165, 390] on input "No" at bounding box center [164, 390] width 1 height 1
radio input "true"
type input "ZEDVNAvREQ"
type input "CAfRkFkMEJ"
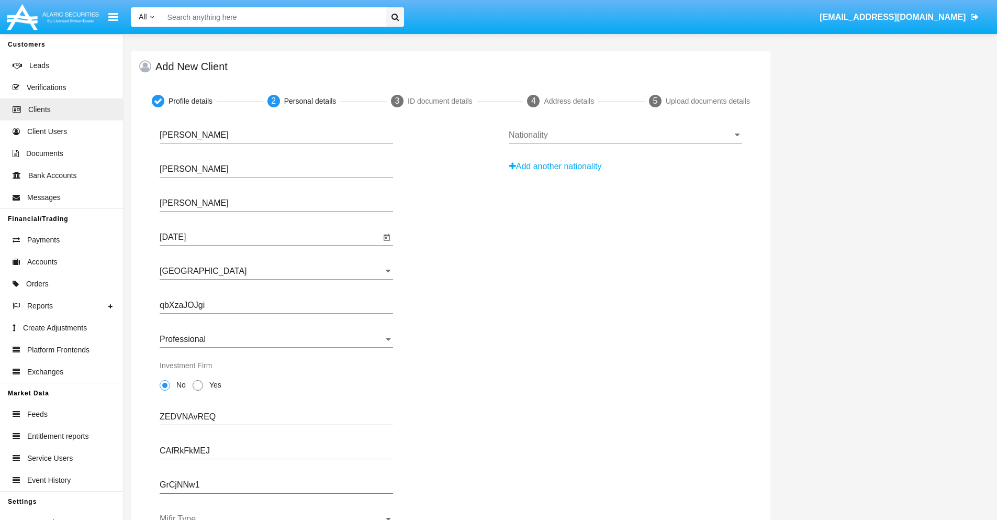
type input "GrCjNNw1"
click at [276, 517] on span "Mifir Type" at bounding box center [272, 518] width 224 height 9
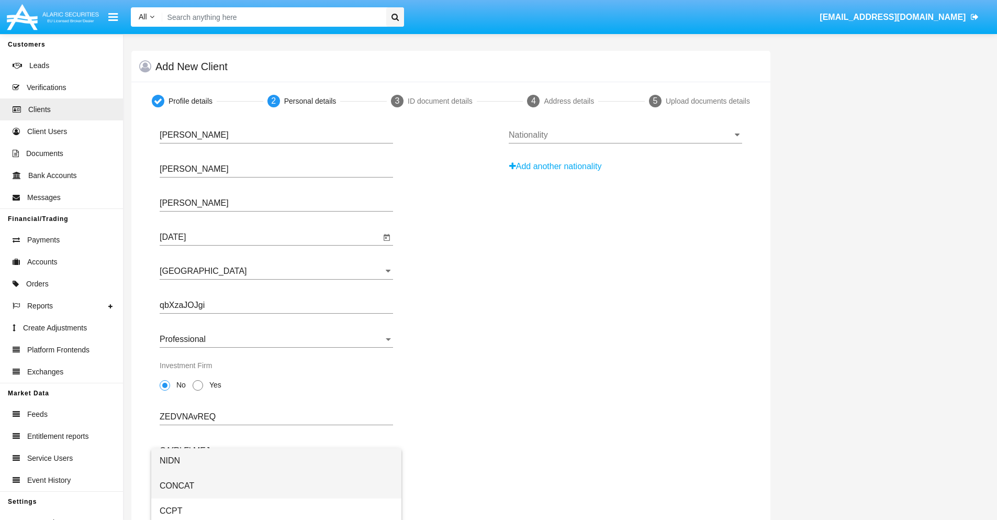
click at [276, 486] on span "CONCAT" at bounding box center [276, 485] width 233 height 25
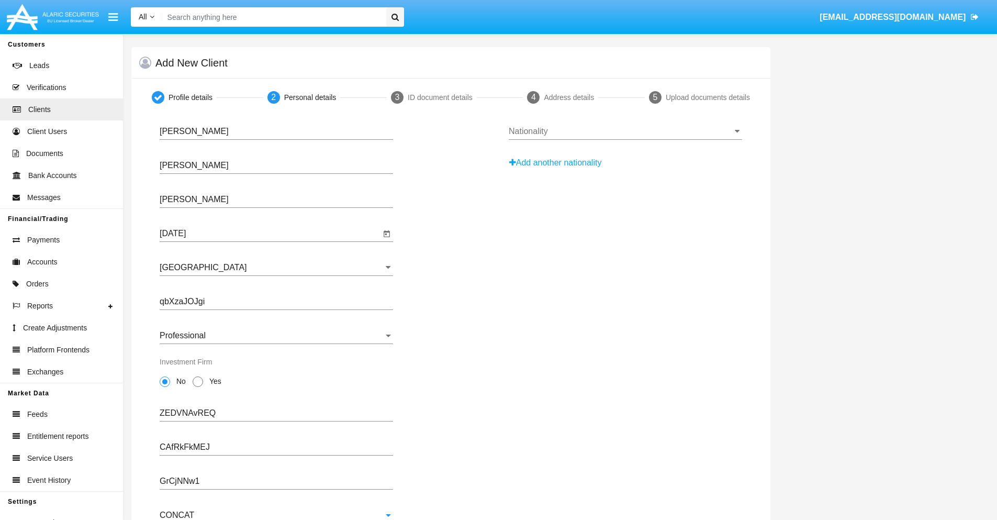
scroll to position [38, 0]
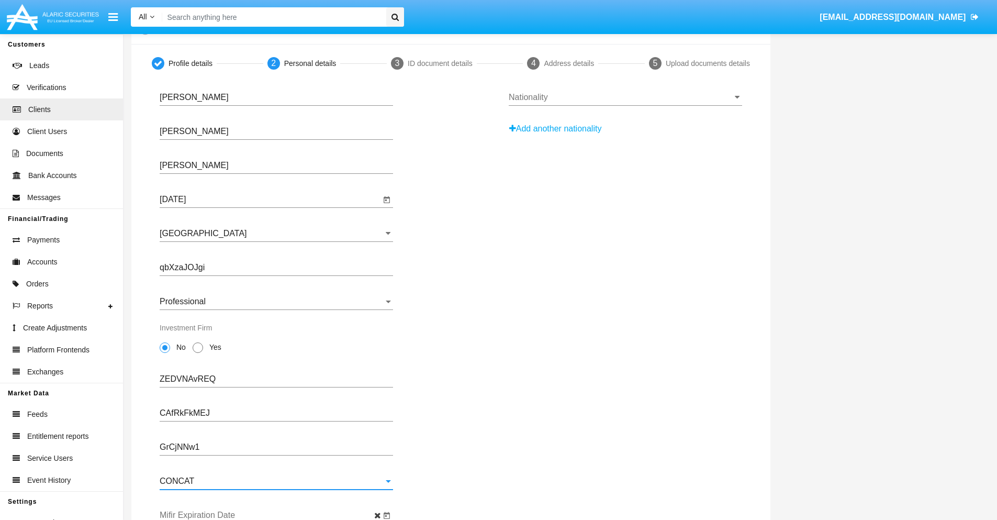
click at [270, 515] on input "Mifir Expiration Date" at bounding box center [270, 514] width 221 height 9
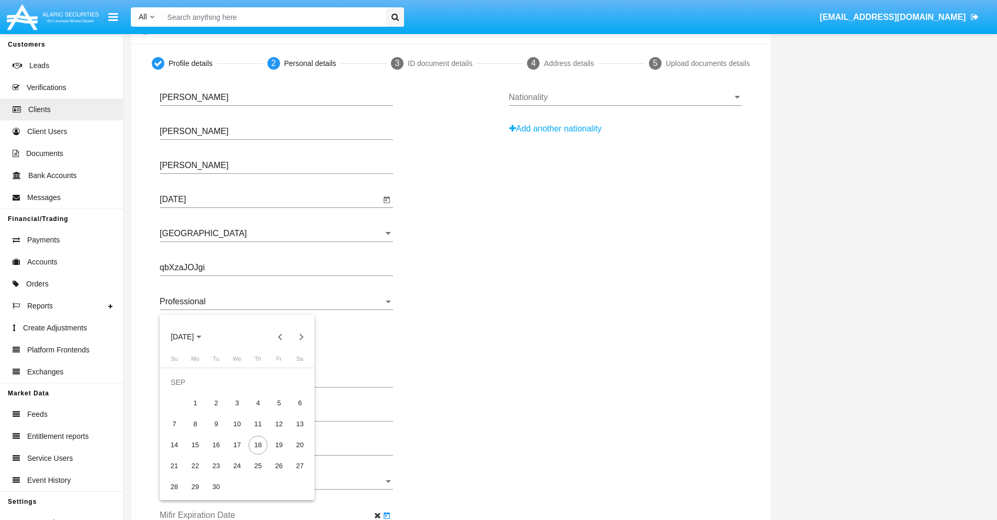
click at [191, 337] on span "[DATE]" at bounding box center [182, 337] width 23 height 8
click at [255, 432] on div "2030" at bounding box center [255, 431] width 33 height 19
click at [182, 390] on div "JAN" at bounding box center [182, 390] width 33 height 19
click at [216, 402] on div "1" at bounding box center [216, 403] width 19 height 19
type input "[DATE]"
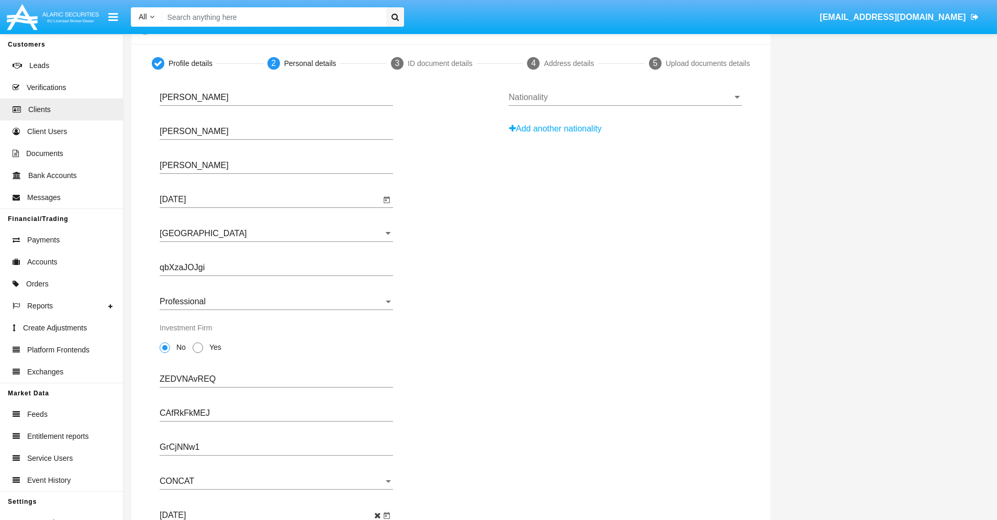
scroll to position [0, 0]
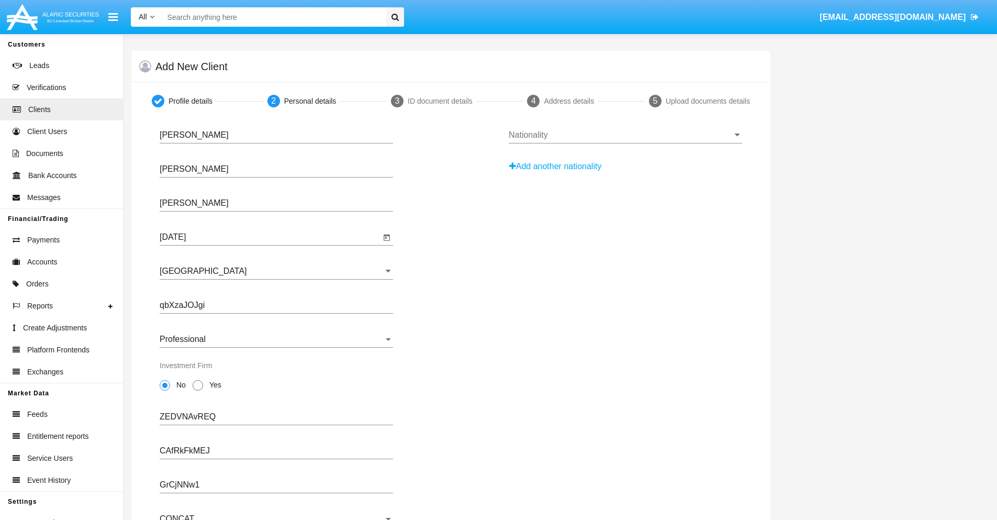
click at [625, 135] on input "Nationality" at bounding box center [625, 134] width 233 height 9
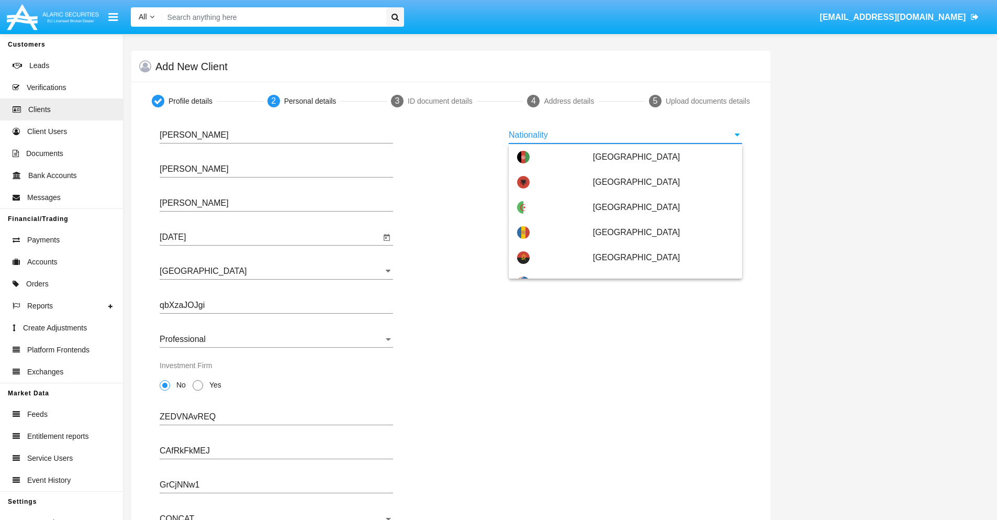
scroll to position [620, 0]
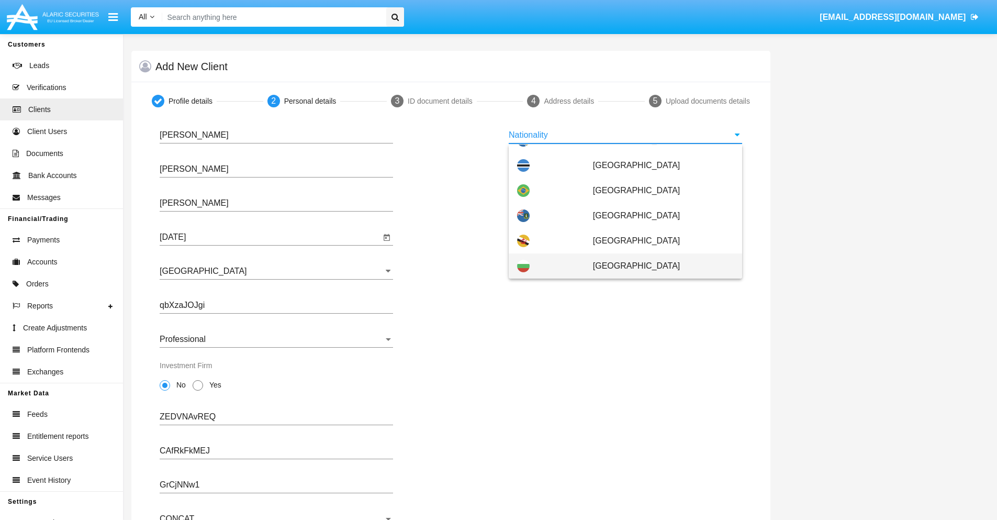
click at [658, 266] on span "[GEOGRAPHIC_DATA]" at bounding box center [663, 265] width 141 height 25
type input "[GEOGRAPHIC_DATA]"
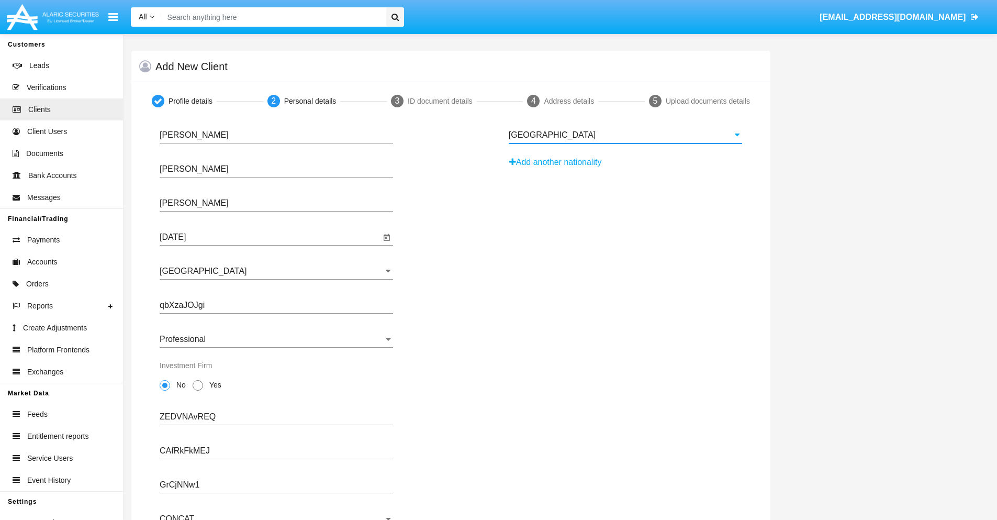
click at [559, 162] on button "Add another nationality" at bounding box center [558, 162] width 99 height 17
click at [625, 169] on input "Nationality #1" at bounding box center [625, 168] width 233 height 9
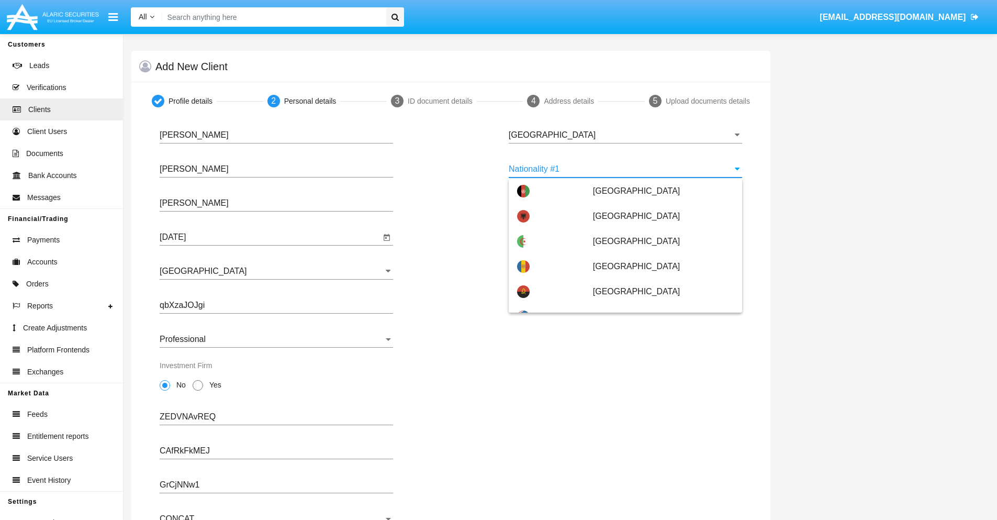
scroll to position [4664, 0]
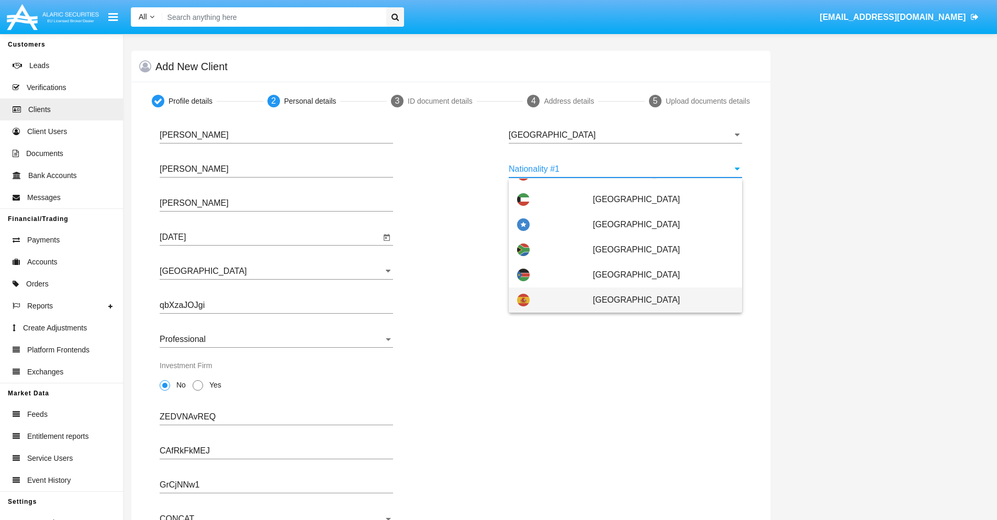
click at [658, 300] on span "[GEOGRAPHIC_DATA]" at bounding box center [663, 299] width 141 height 25
type input "[GEOGRAPHIC_DATA]"
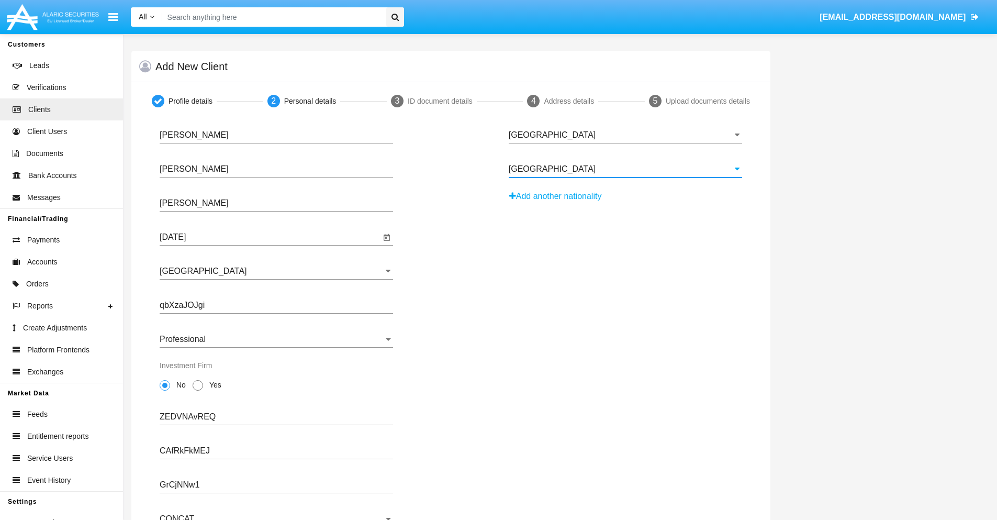
scroll to position [103, 0]
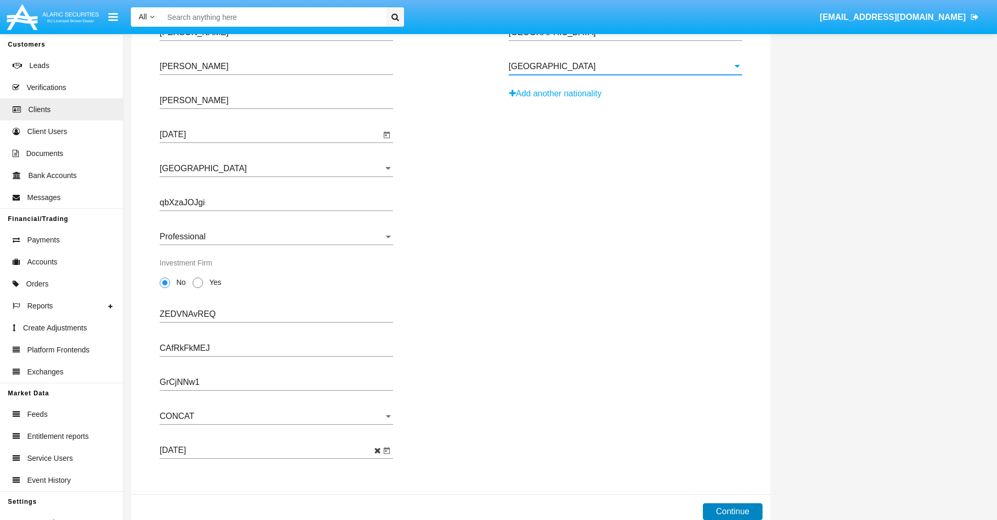
click at [732, 511] on button "Continue" at bounding box center [733, 511] width 60 height 17
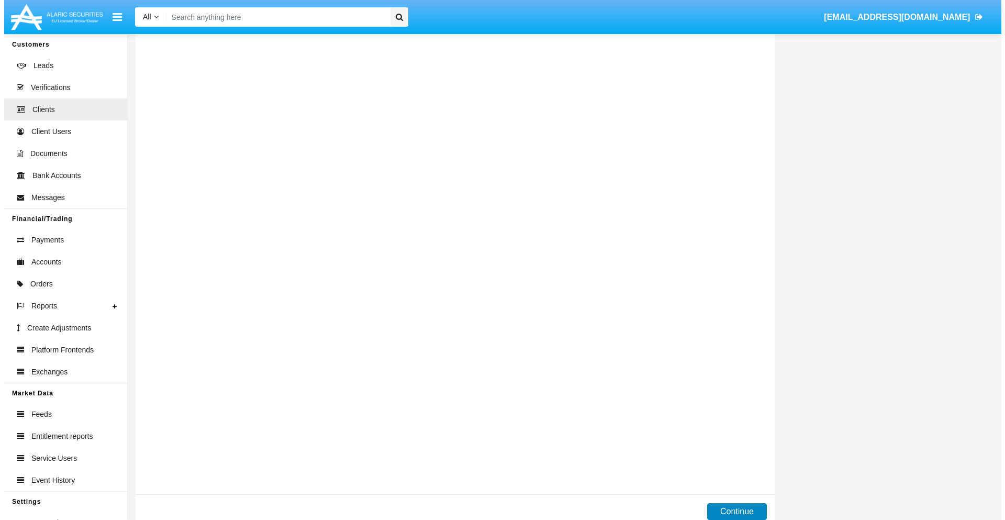
scroll to position [0, 0]
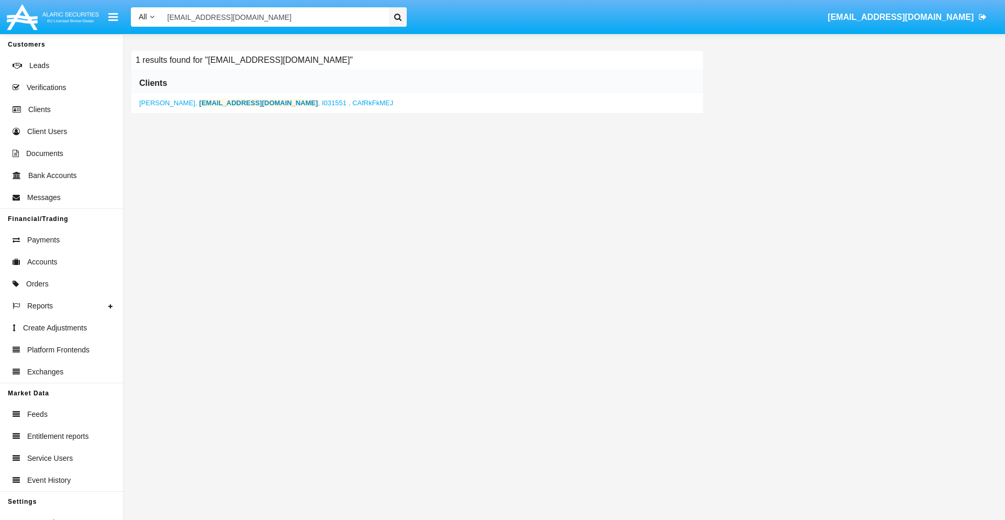
type input "[EMAIL_ADDRESS][DOMAIN_NAME]"
click at [211, 103] on b "[EMAIL_ADDRESS][DOMAIN_NAME]" at bounding box center [258, 103] width 119 height 8
